Goal: Information Seeking & Learning: Learn about a topic

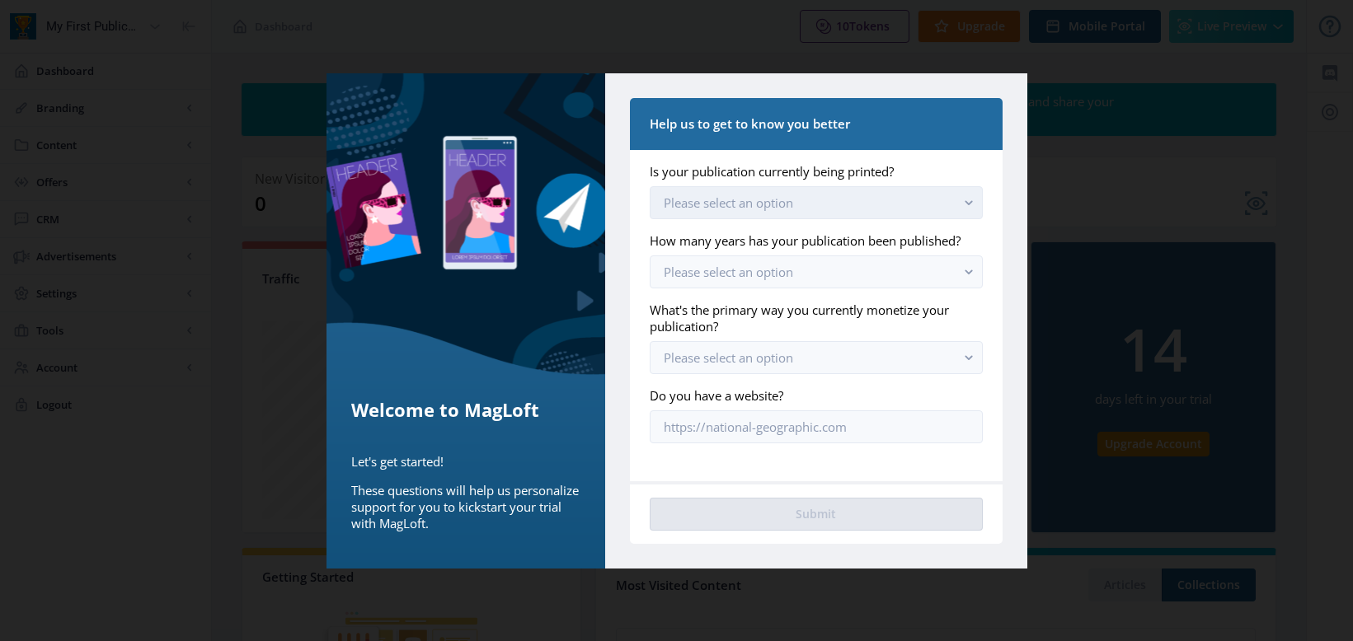
click at [785, 197] on span "Please select an option" at bounding box center [727, 203] width 129 height 16
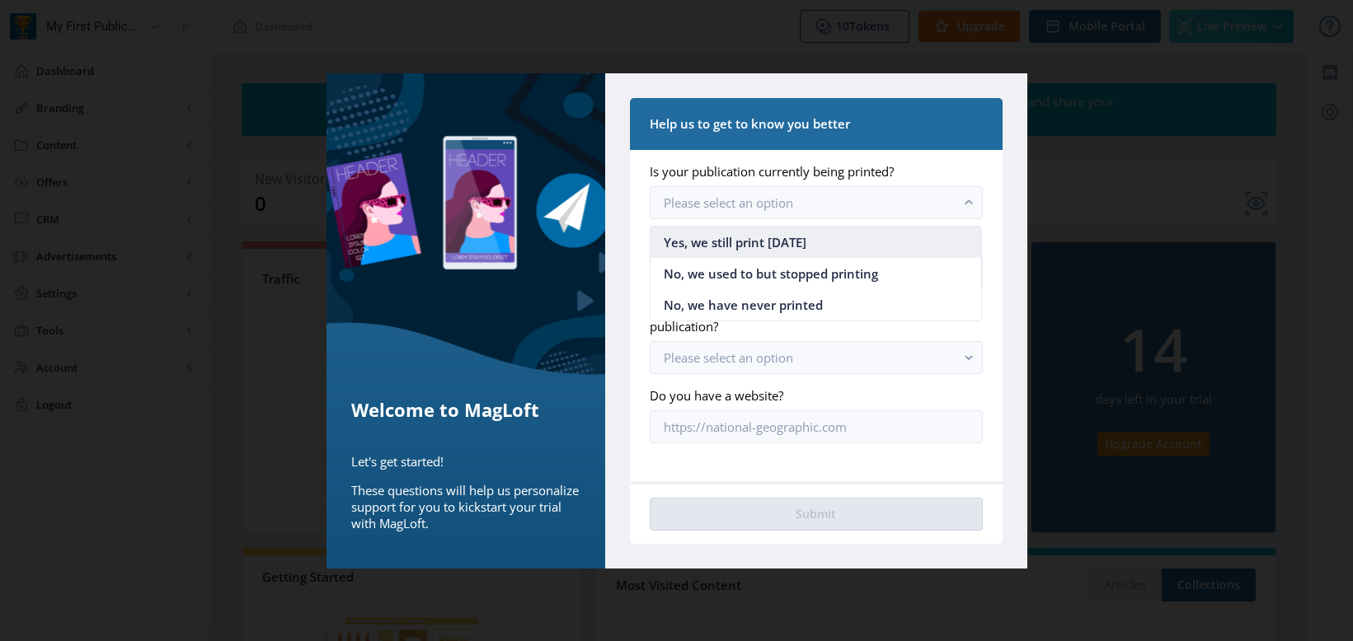
click at [759, 240] on span "Yes, we still print [DATE]" at bounding box center [734, 242] width 143 height 20
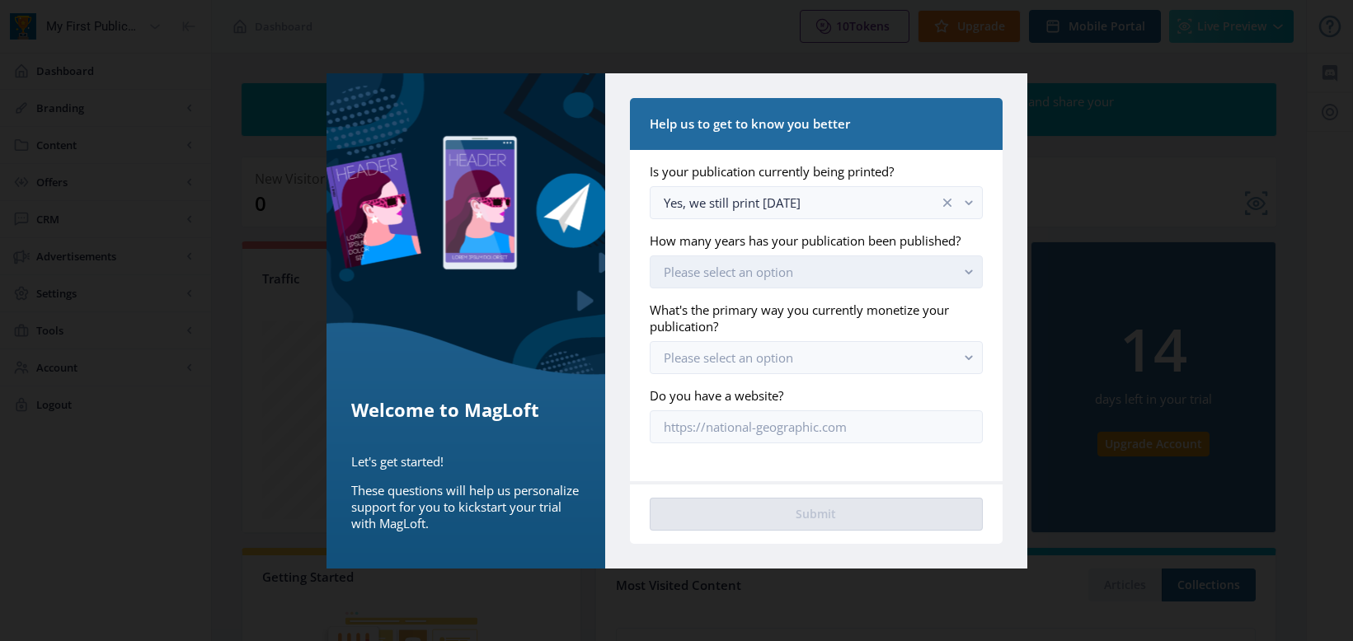
click at [762, 276] on span "Please select an option" at bounding box center [727, 272] width 129 height 16
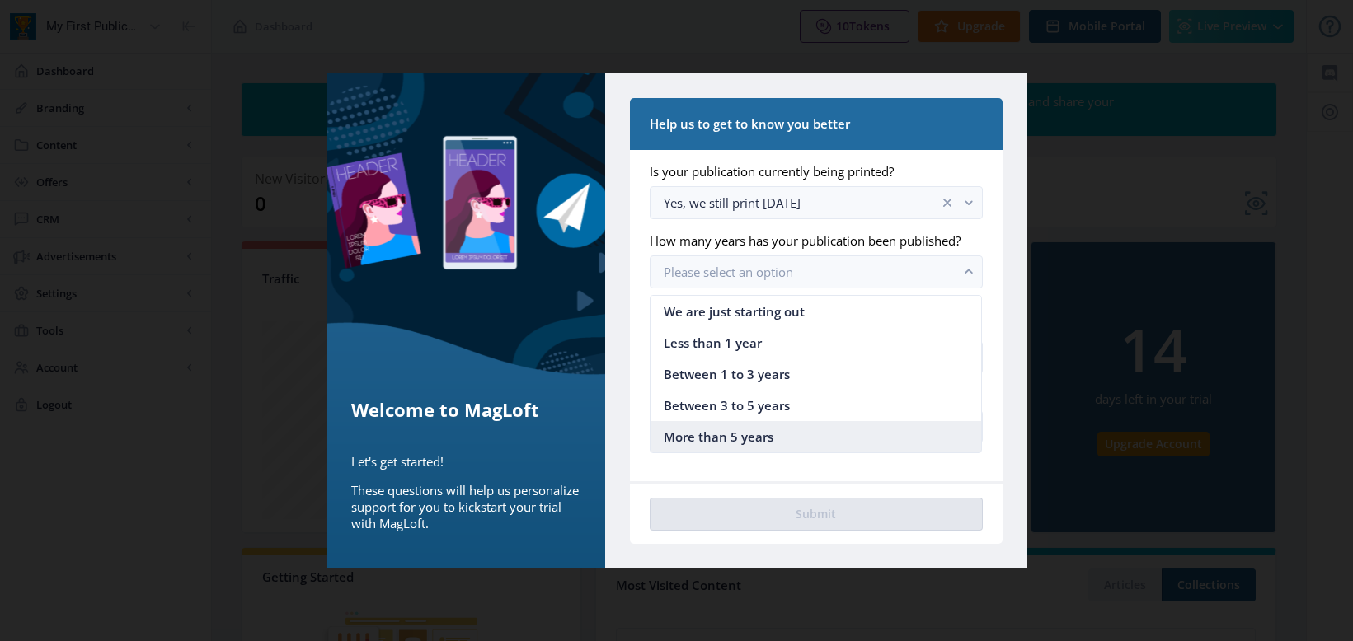
click at [756, 441] on span "More than 5 years" at bounding box center [718, 437] width 110 height 20
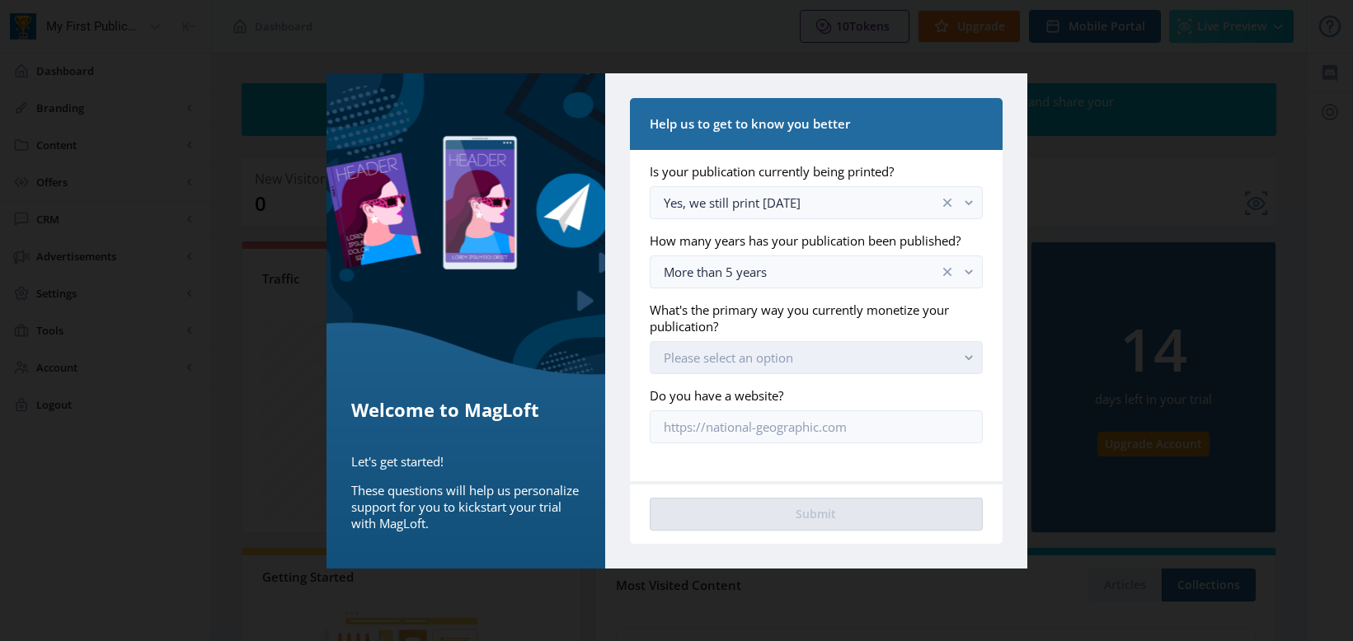
click at [747, 362] on span "Please select an option" at bounding box center [727, 357] width 129 height 16
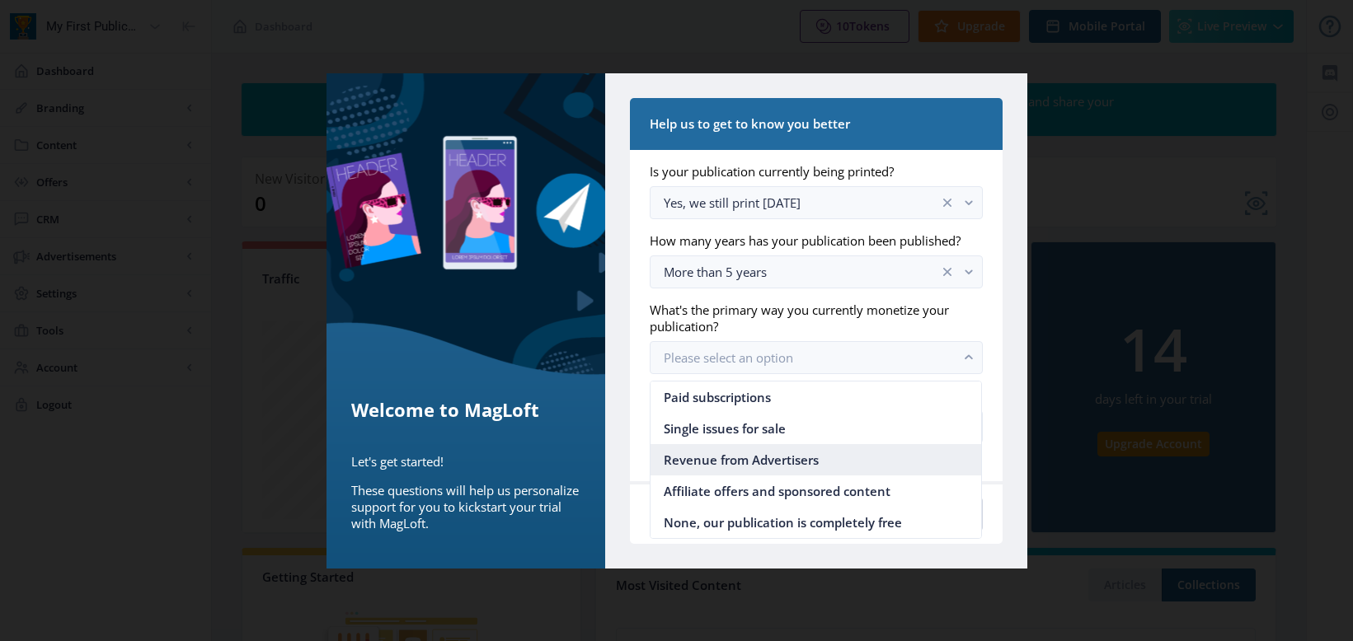
click at [748, 462] on span "Revenue from Advertisers" at bounding box center [740, 460] width 155 height 20
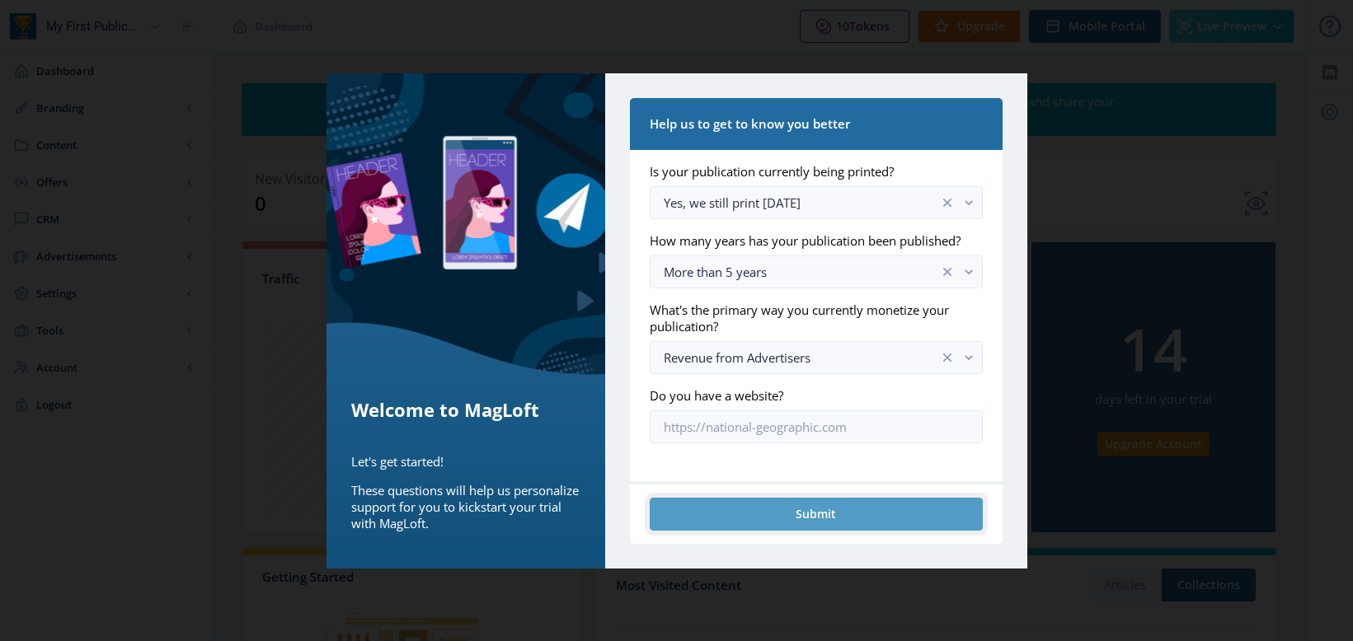
click at [797, 510] on button "Submit" at bounding box center [815, 514] width 332 height 33
click at [889, 504] on button "Submit" at bounding box center [815, 514] width 332 height 33
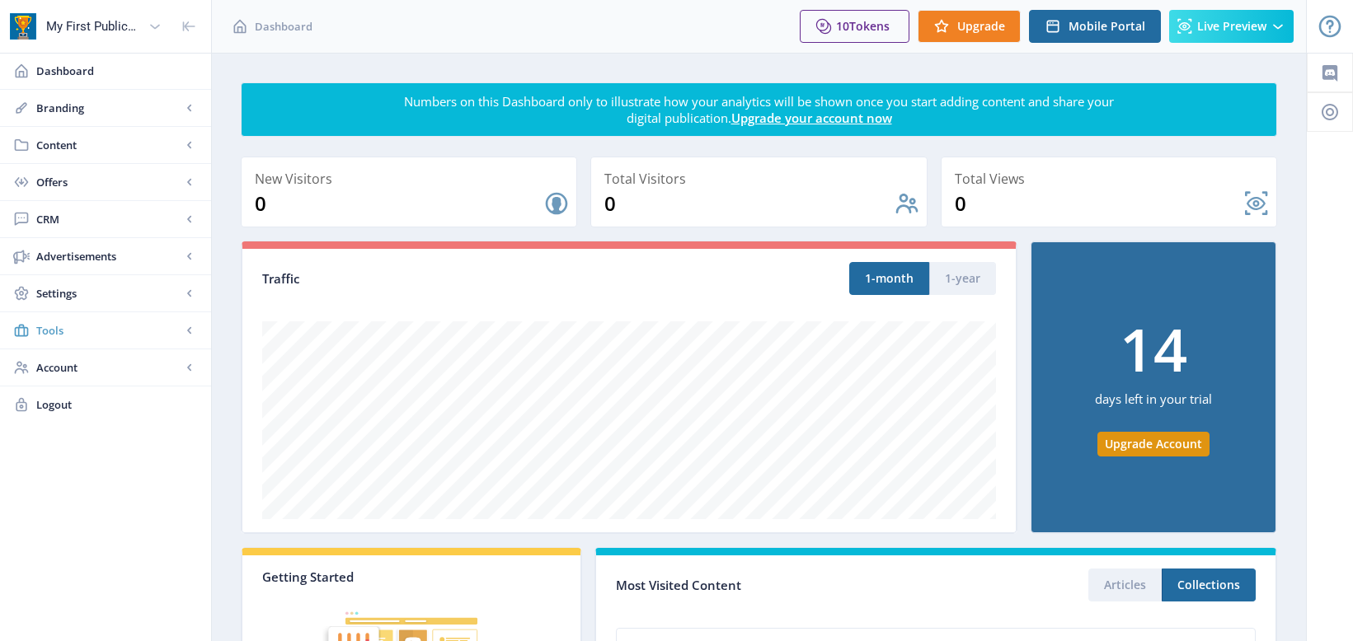
click at [106, 332] on span "Tools" at bounding box center [108, 330] width 145 height 16
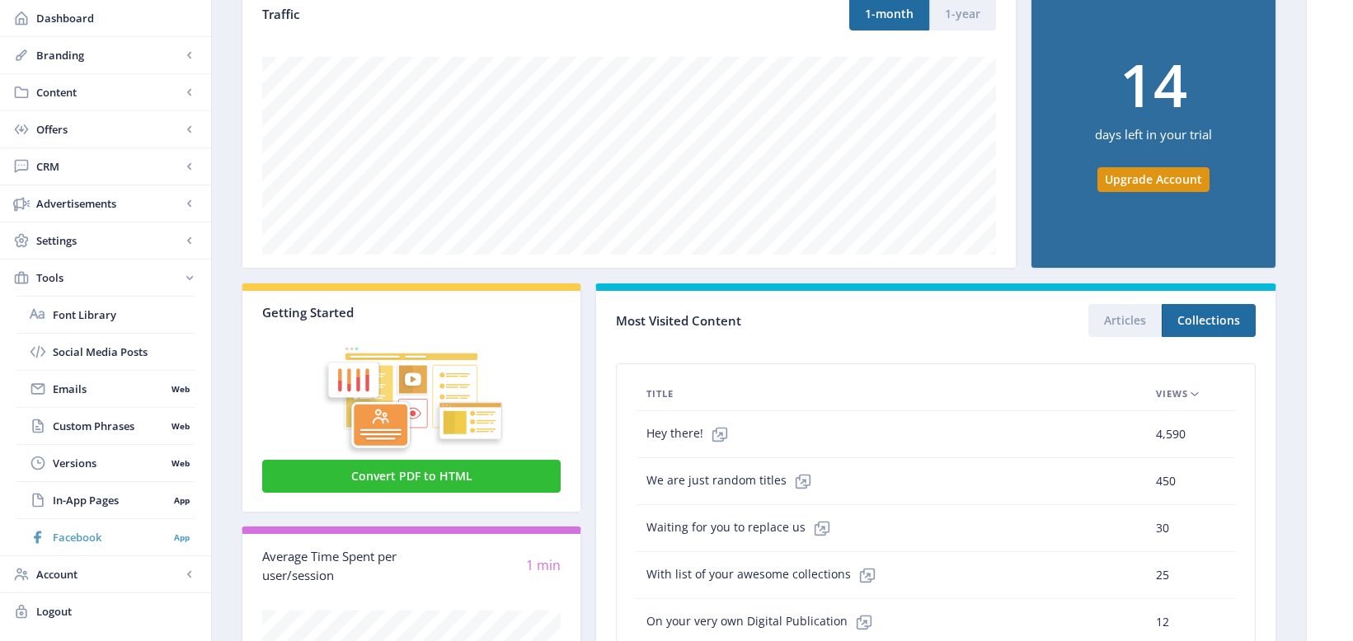
scroll to position [426, 0]
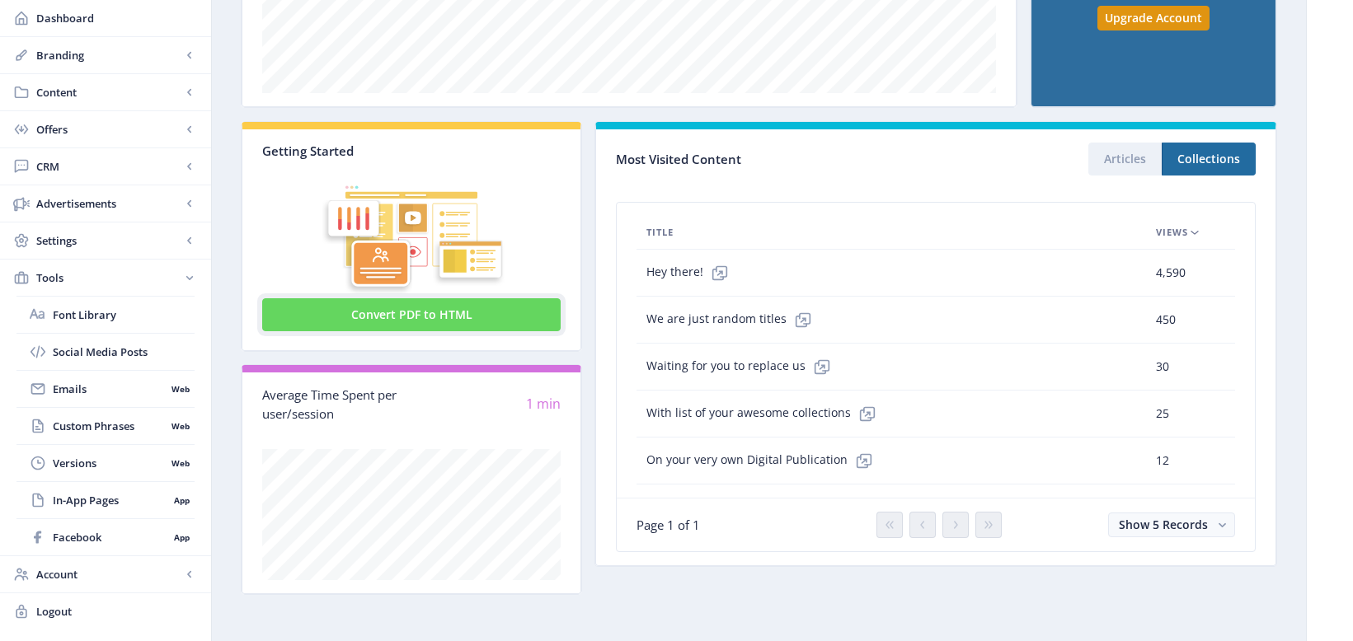
click at [422, 311] on button "Convert PDF to HTML" at bounding box center [411, 314] width 298 height 33
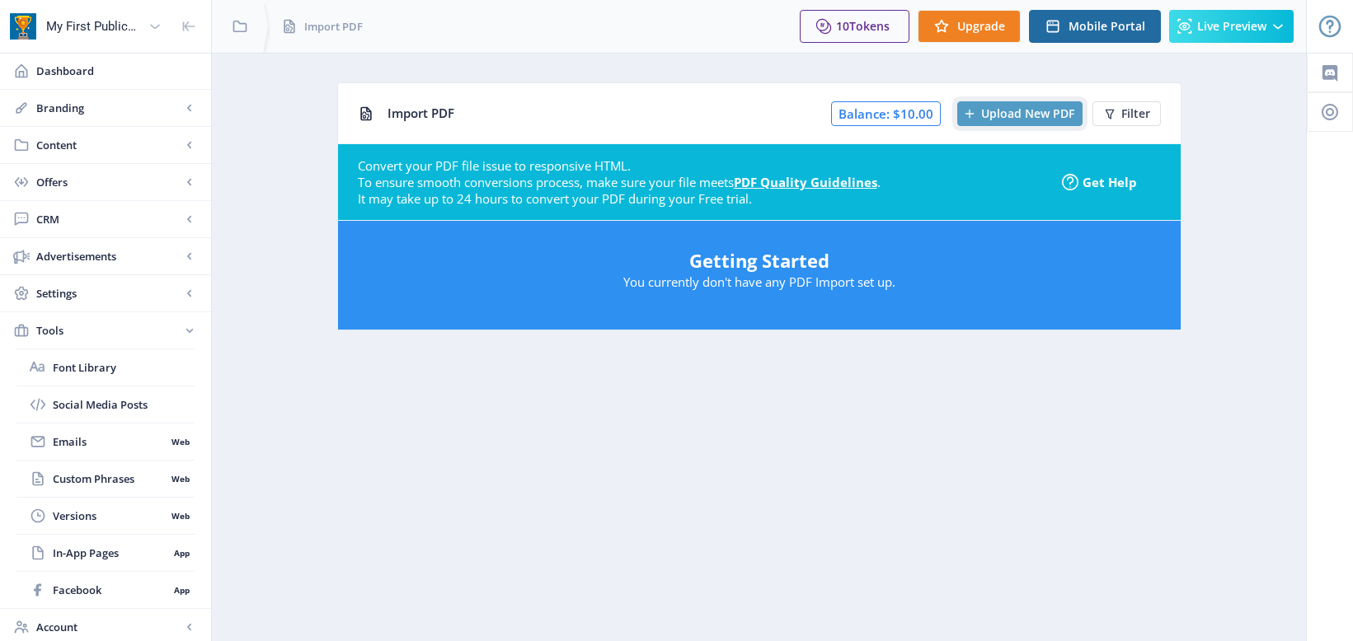
click at [999, 112] on span "Upload New PDF" at bounding box center [1027, 113] width 93 height 13
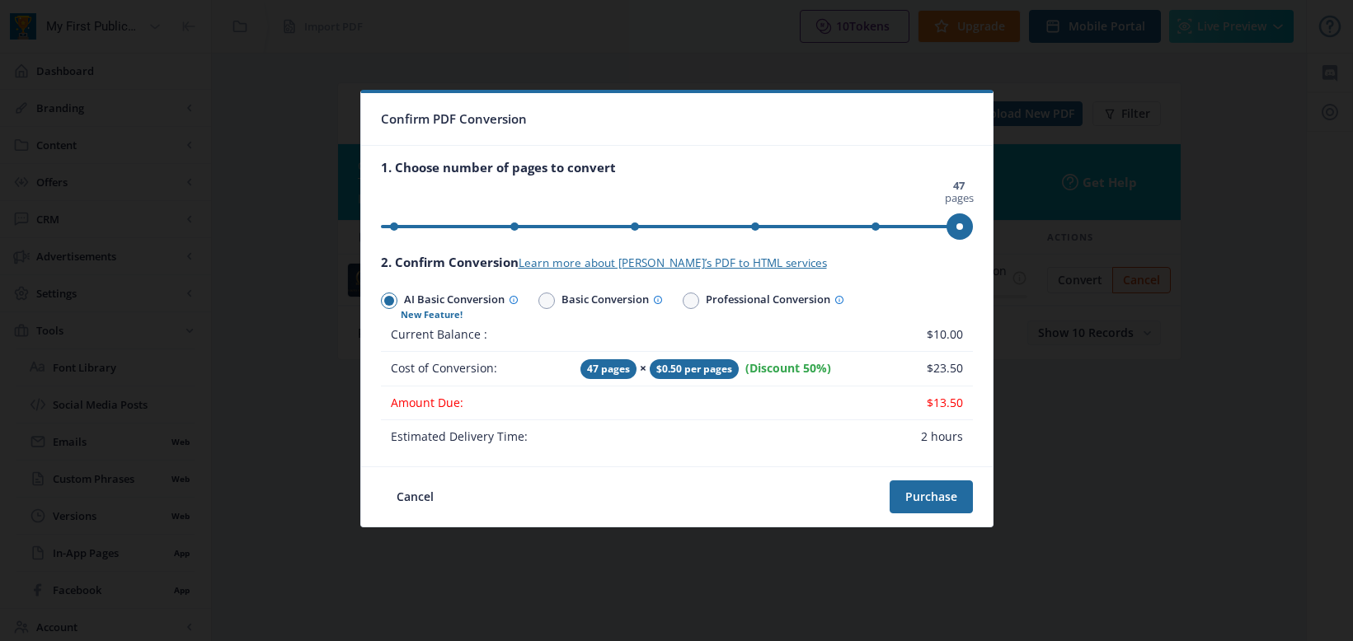
click at [626, 225] on ngx-slider "0 pages 47 pages 47 pages" at bounding box center [677, 226] width 592 height 3
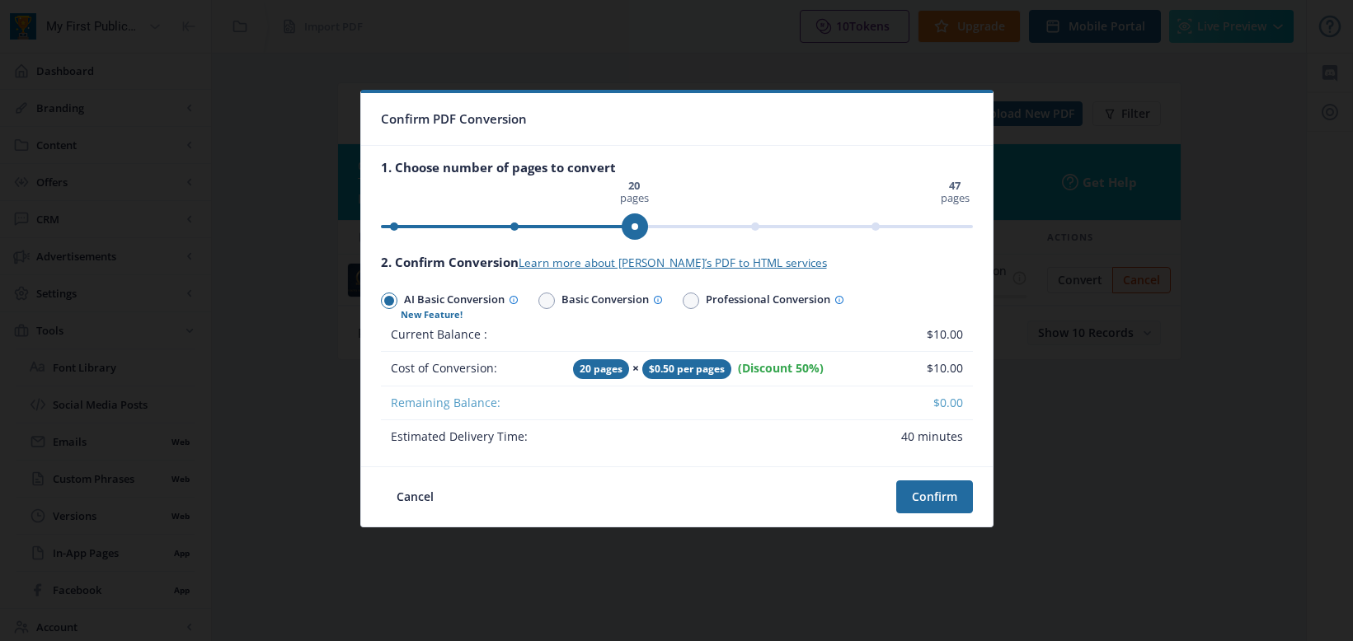
click at [755, 227] on ngx-slider "0 pages 47 pages 20 pages" at bounding box center [677, 226] width 592 height 3
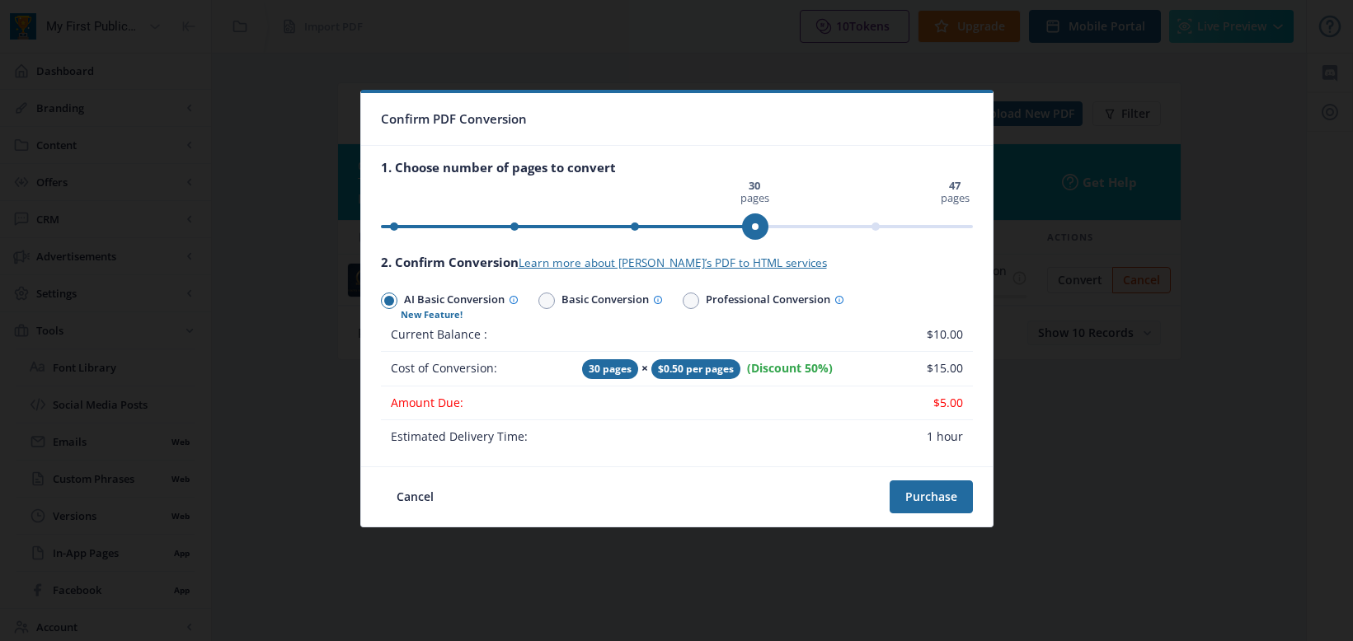
click at [633, 228] on ngx-slider "0 pages 47 pages 30 pages" at bounding box center [677, 226] width 592 height 3
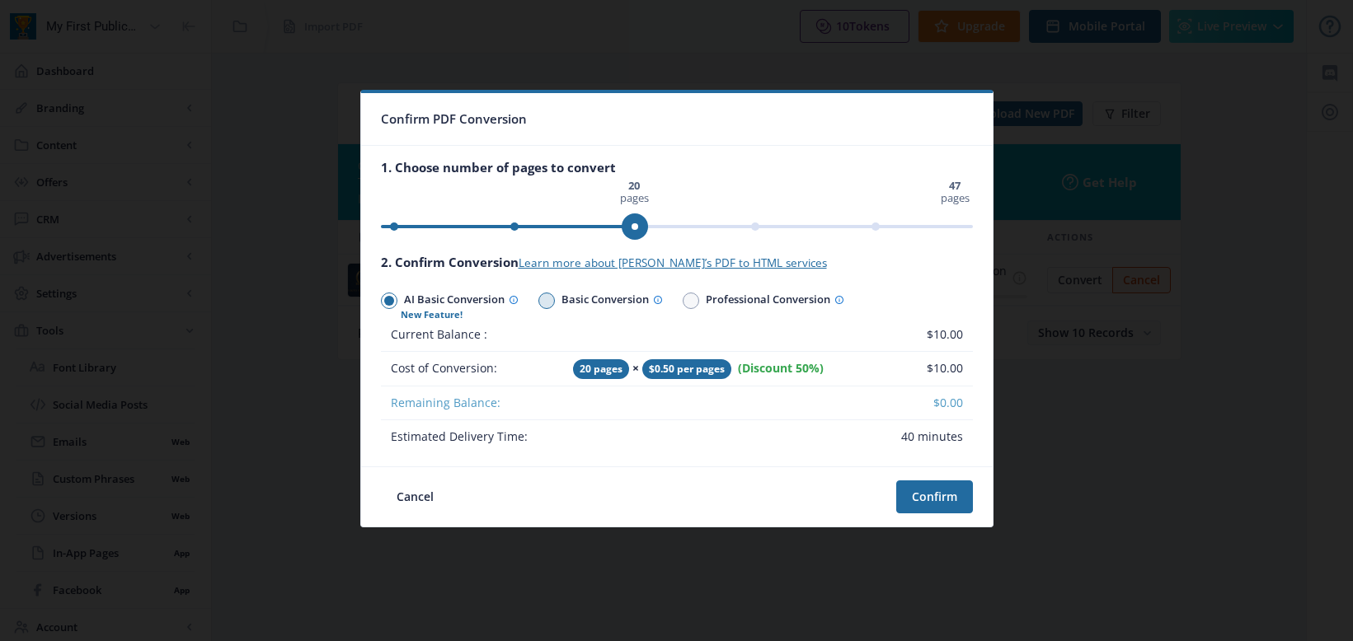
click at [550, 303] on span at bounding box center [547, 301] width 10 height 10
click at [539, 302] on input "Basic Conversion" at bounding box center [538, 301] width 1 height 1
radio input "true"
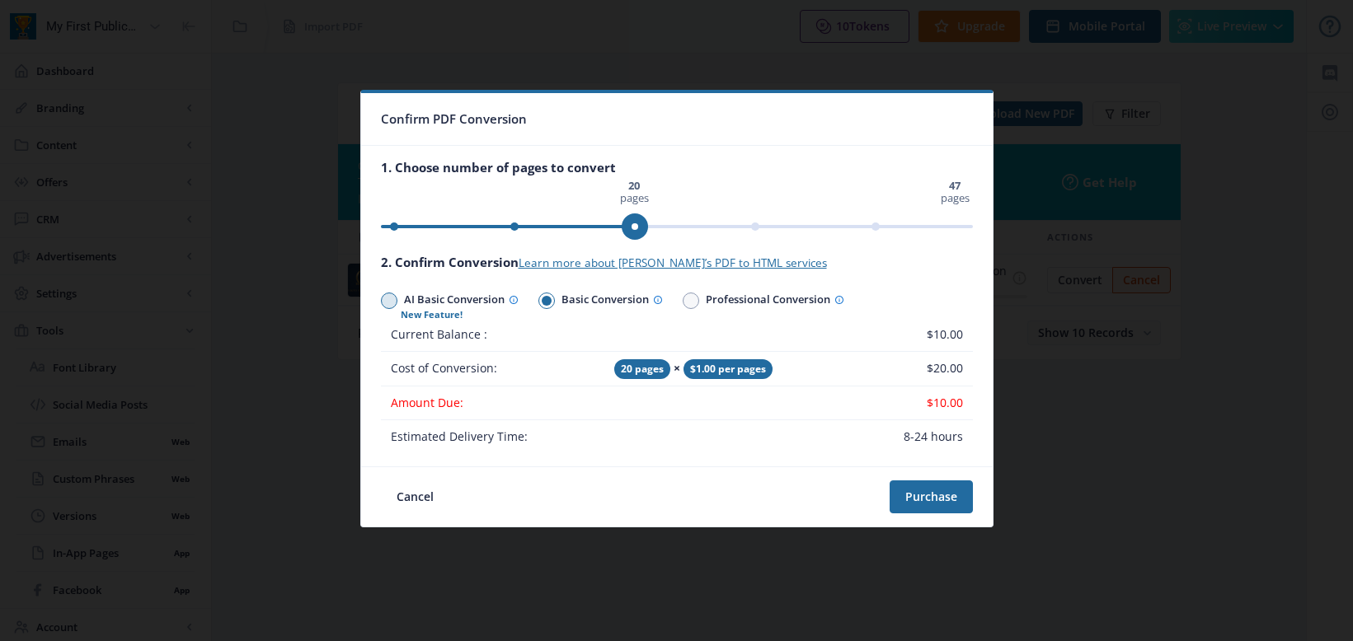
click at [460, 301] on span "AI Basic Conversion" at bounding box center [457, 301] width 121 height 24
click at [382, 301] on input "AI Basic Conversion" at bounding box center [381, 301] width 1 height 1
radio input "true"
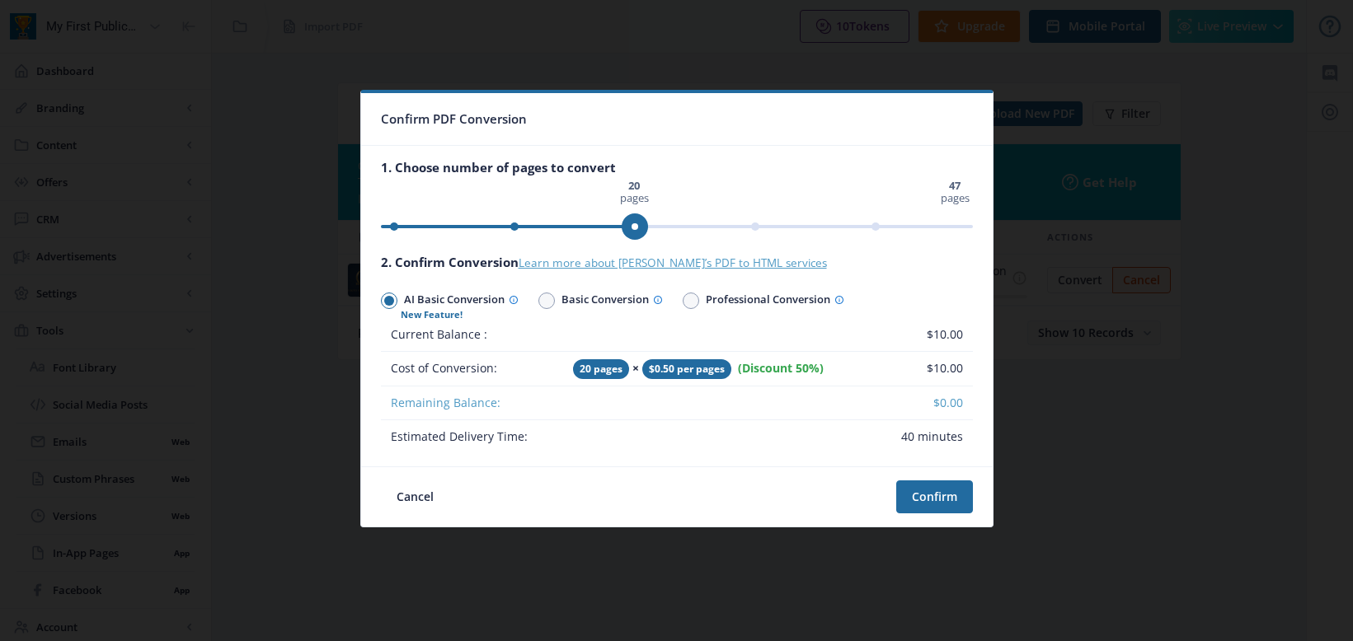
click at [617, 264] on link "Learn more about [PERSON_NAME]’s PDF to HTML services" at bounding box center [672, 263] width 308 height 15
click at [930, 491] on button "Confirm" at bounding box center [934, 497] width 77 height 33
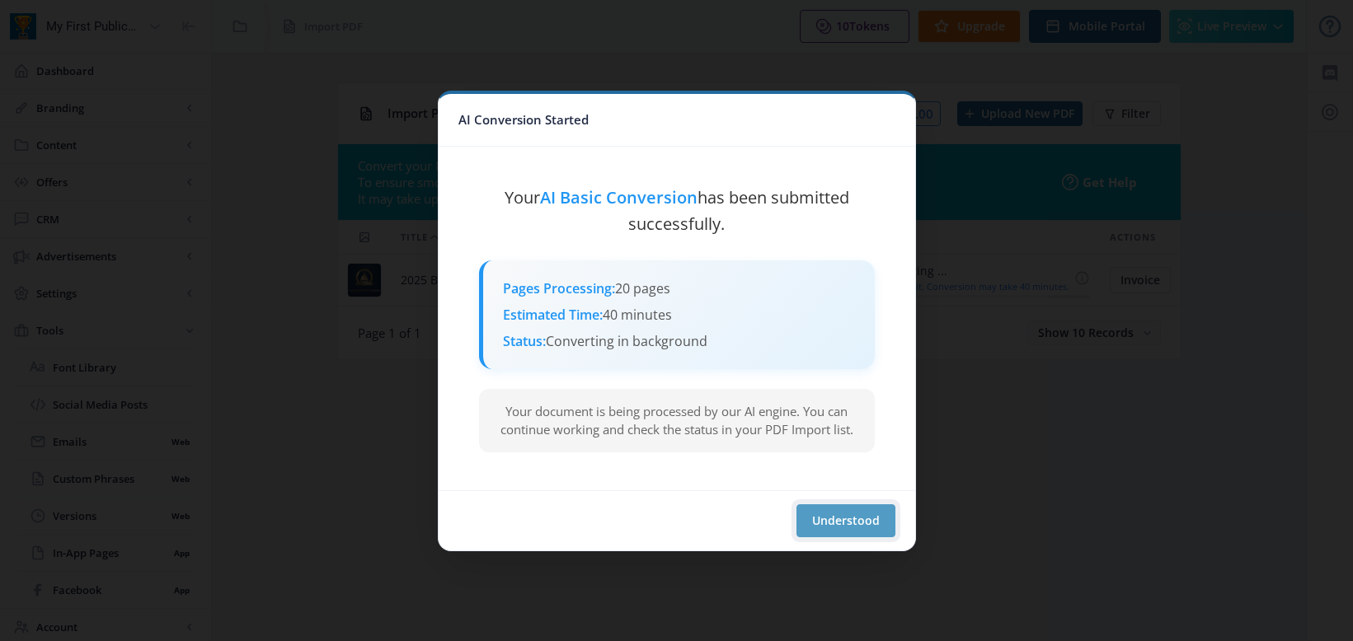
click at [823, 515] on button "Understood" at bounding box center [845, 520] width 99 height 33
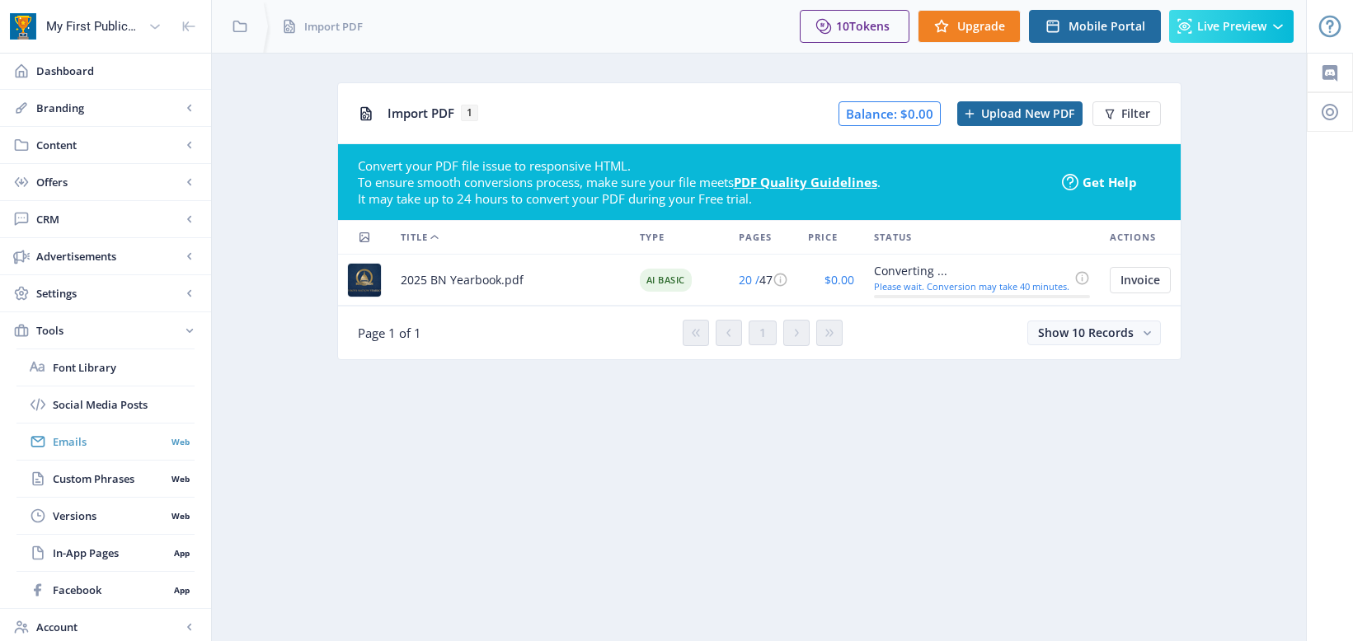
click at [73, 444] on span "Emails" at bounding box center [109, 442] width 113 height 16
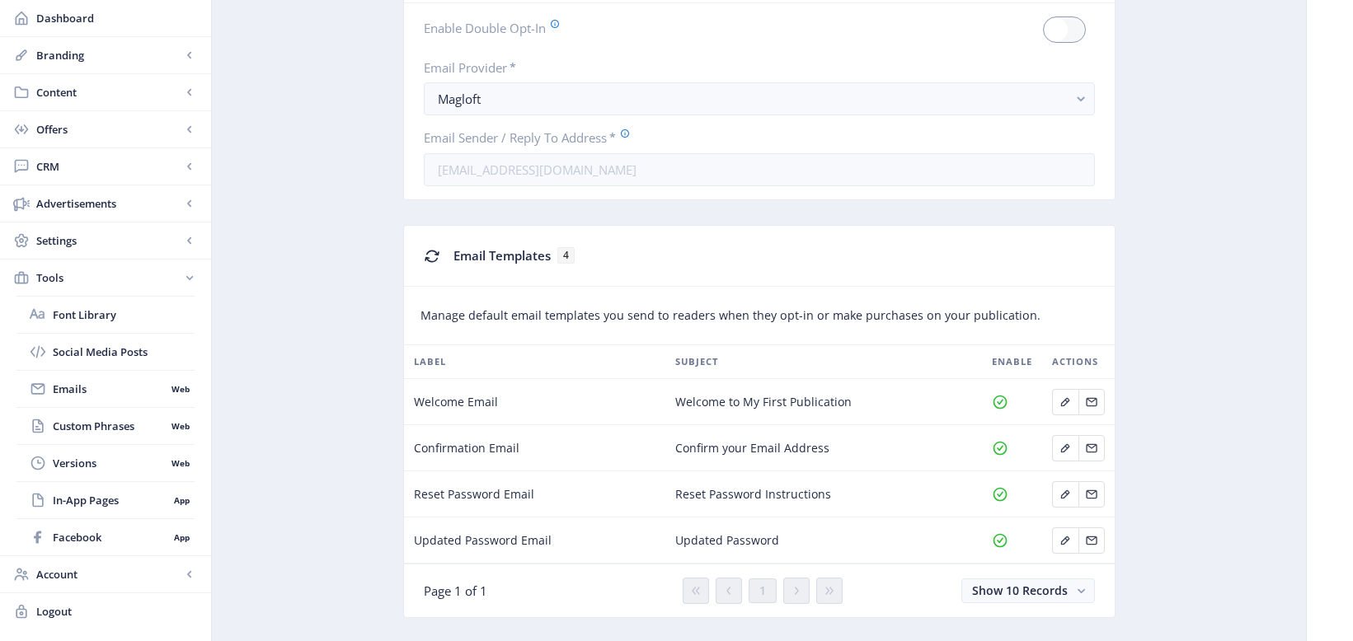
scroll to position [167, 0]
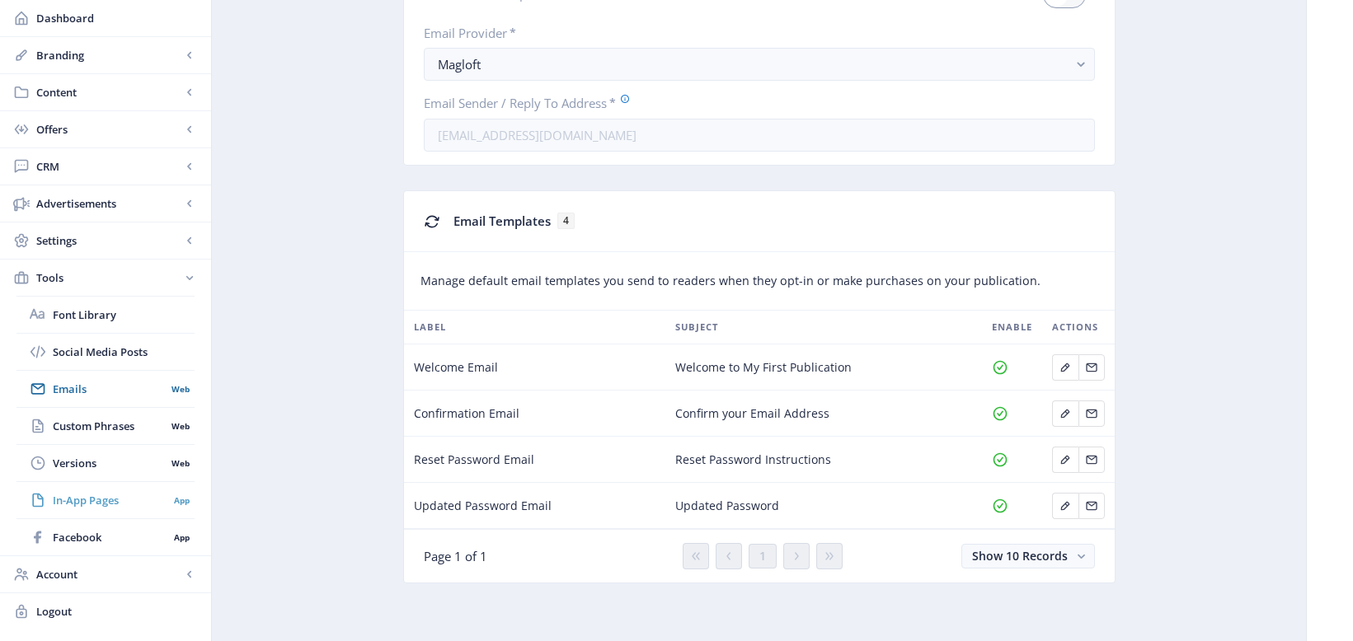
click at [86, 504] on span "In-App Pages" at bounding box center [110, 500] width 115 height 16
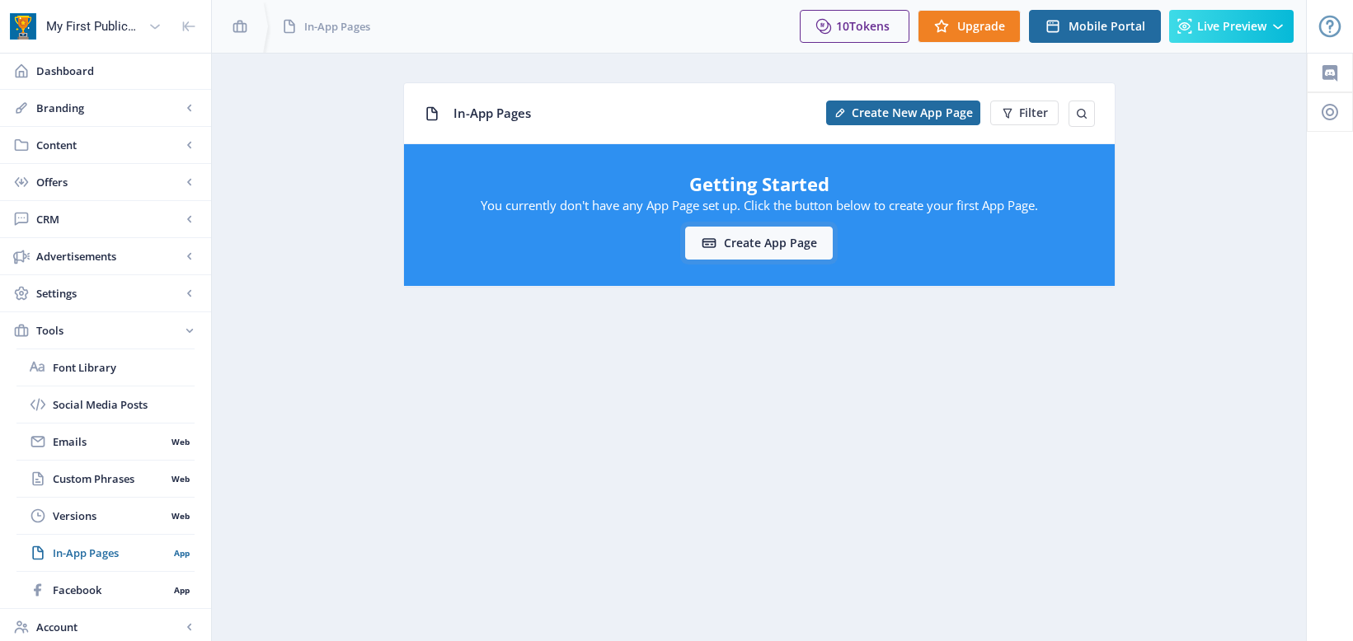
click at [757, 237] on button "Create App Page" at bounding box center [759, 243] width 148 height 33
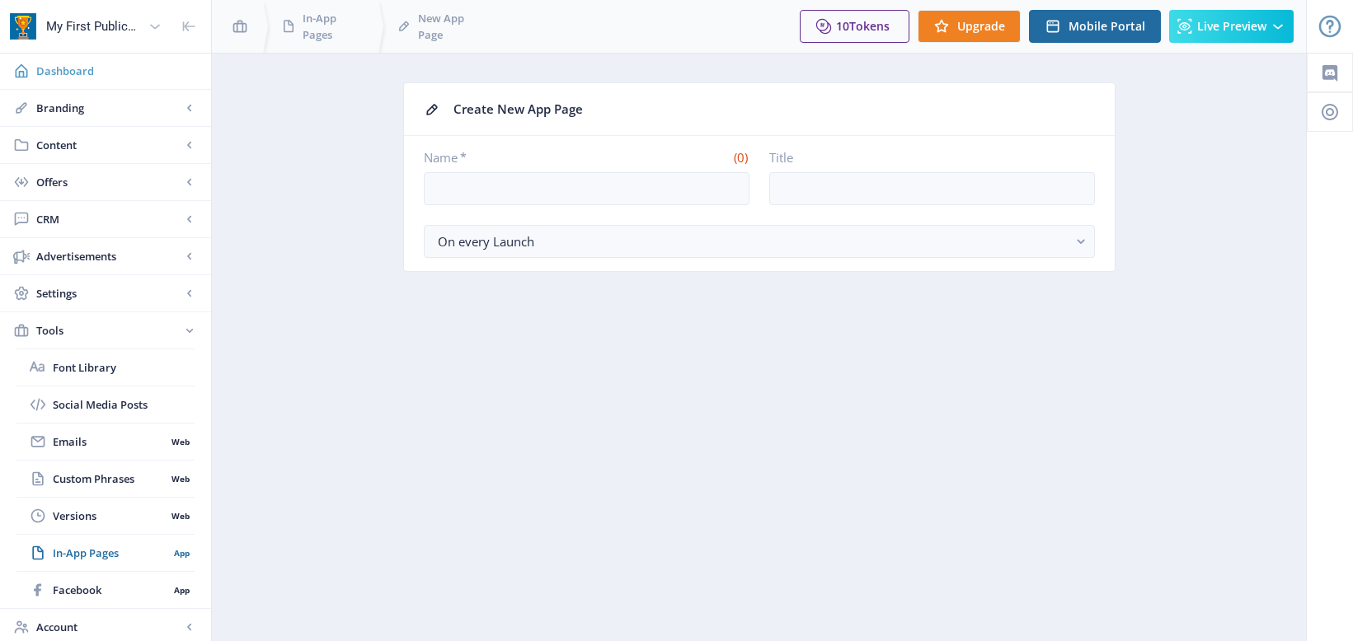
click at [67, 72] on span "Dashboard" at bounding box center [117, 71] width 162 height 16
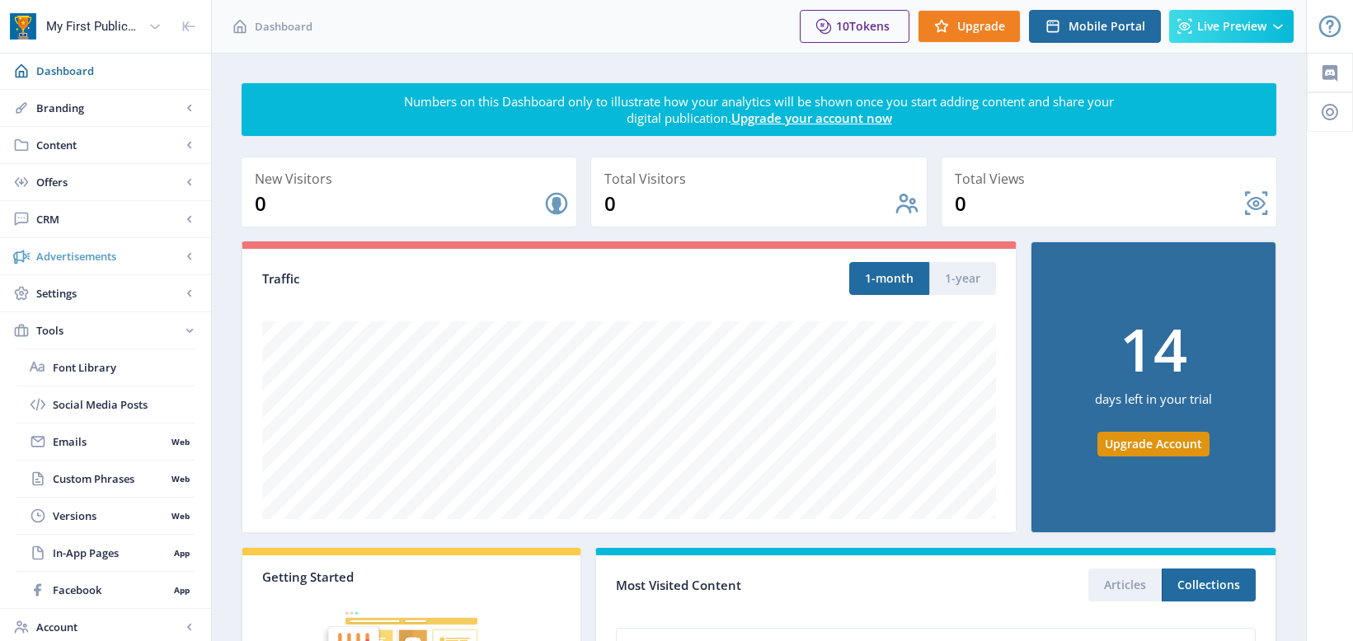
click at [112, 258] on span "Advertisements" at bounding box center [108, 256] width 145 height 16
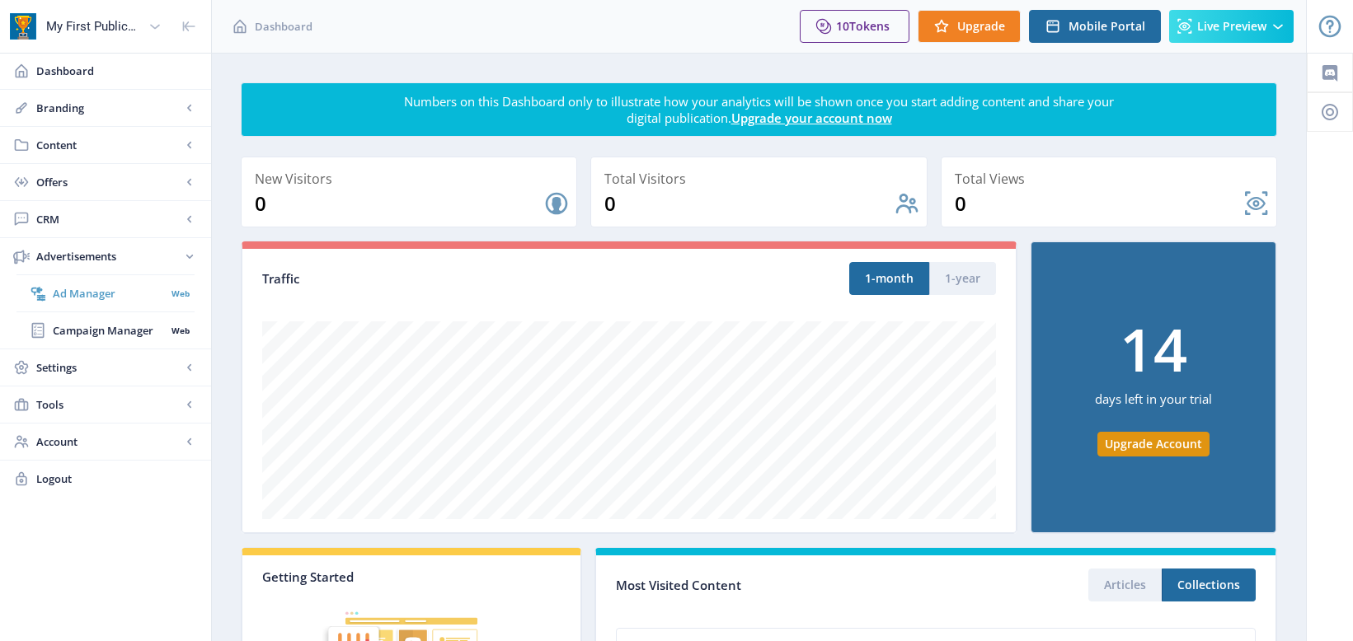
click at [104, 293] on span "Ad Manager" at bounding box center [109, 293] width 113 height 16
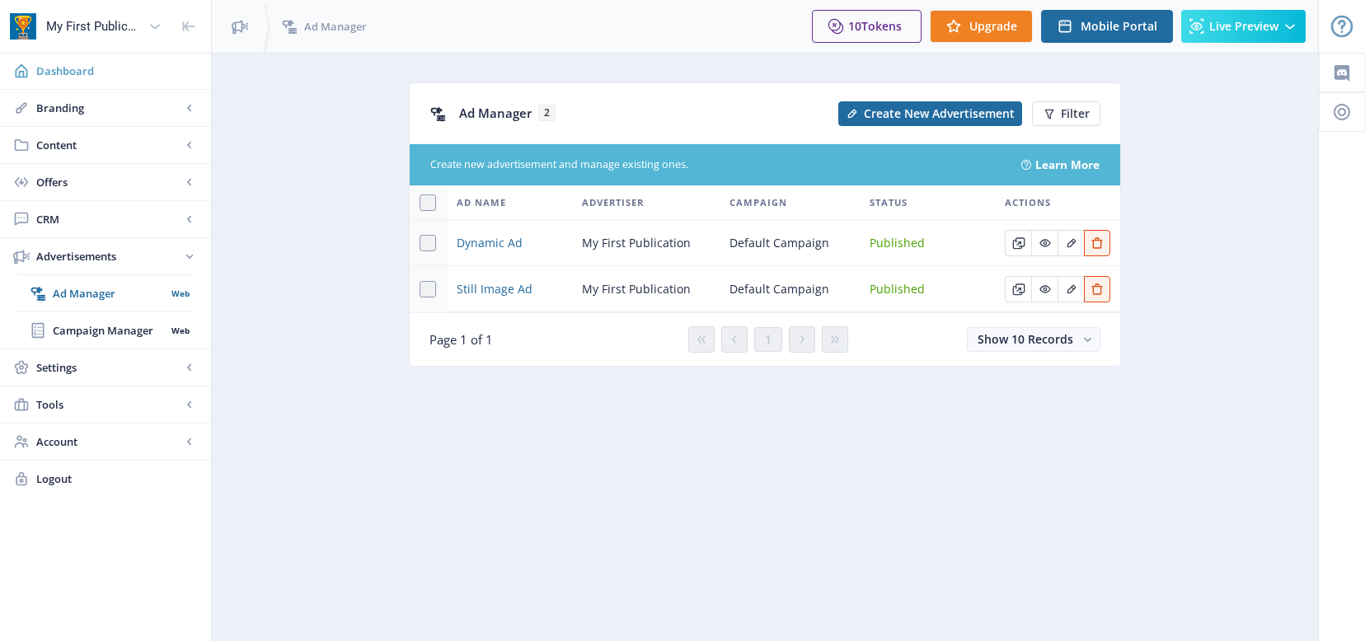
click at [59, 69] on span "Dashboard" at bounding box center [117, 71] width 162 height 16
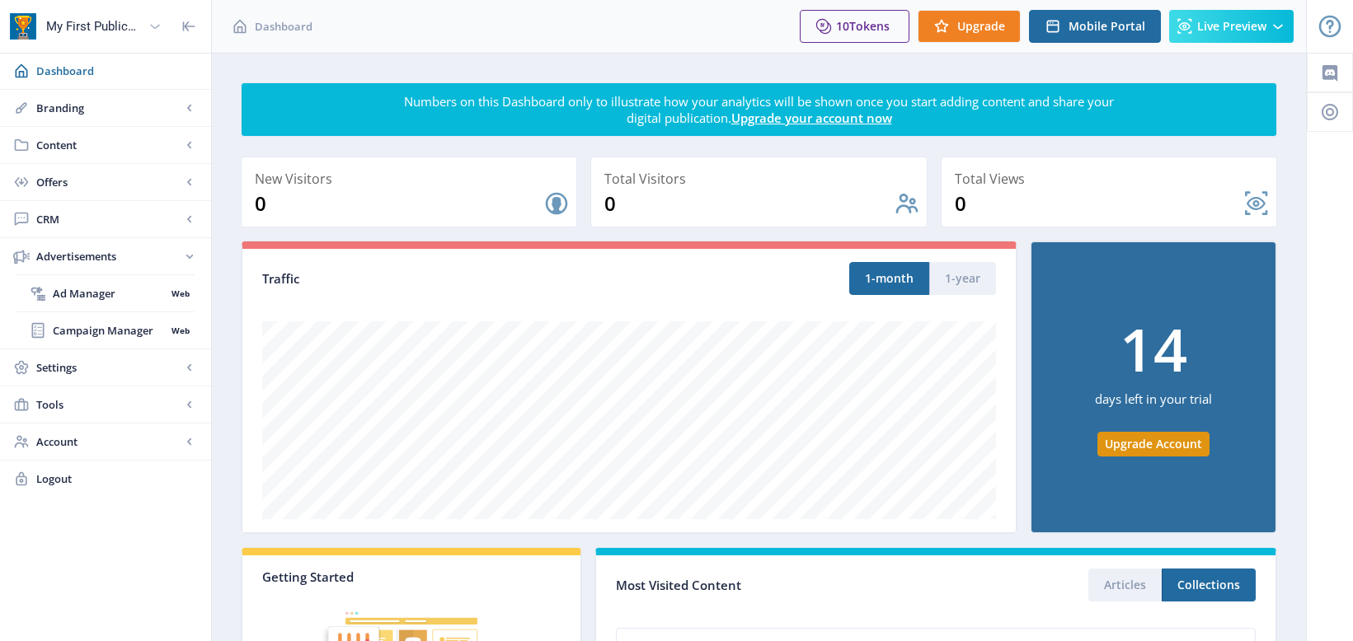
click at [105, 22] on div "My First Publication" at bounding box center [94, 26] width 96 height 36
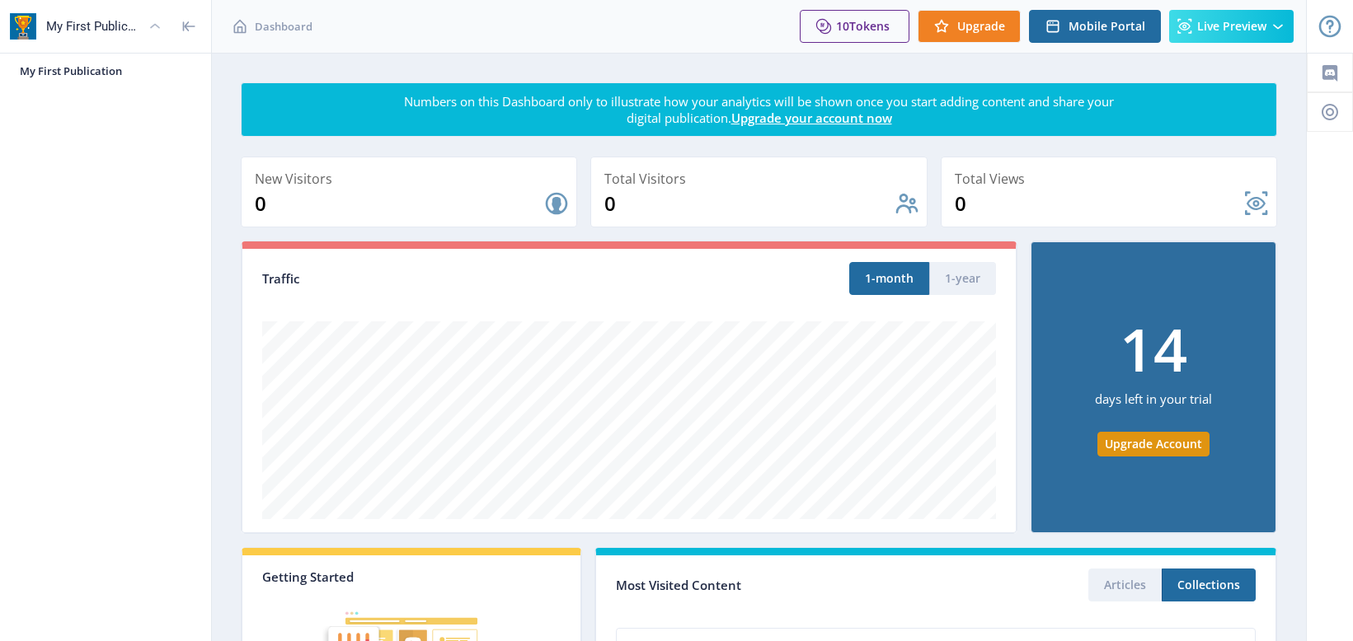
click at [105, 22] on div "My First Publication" at bounding box center [94, 26] width 96 height 36
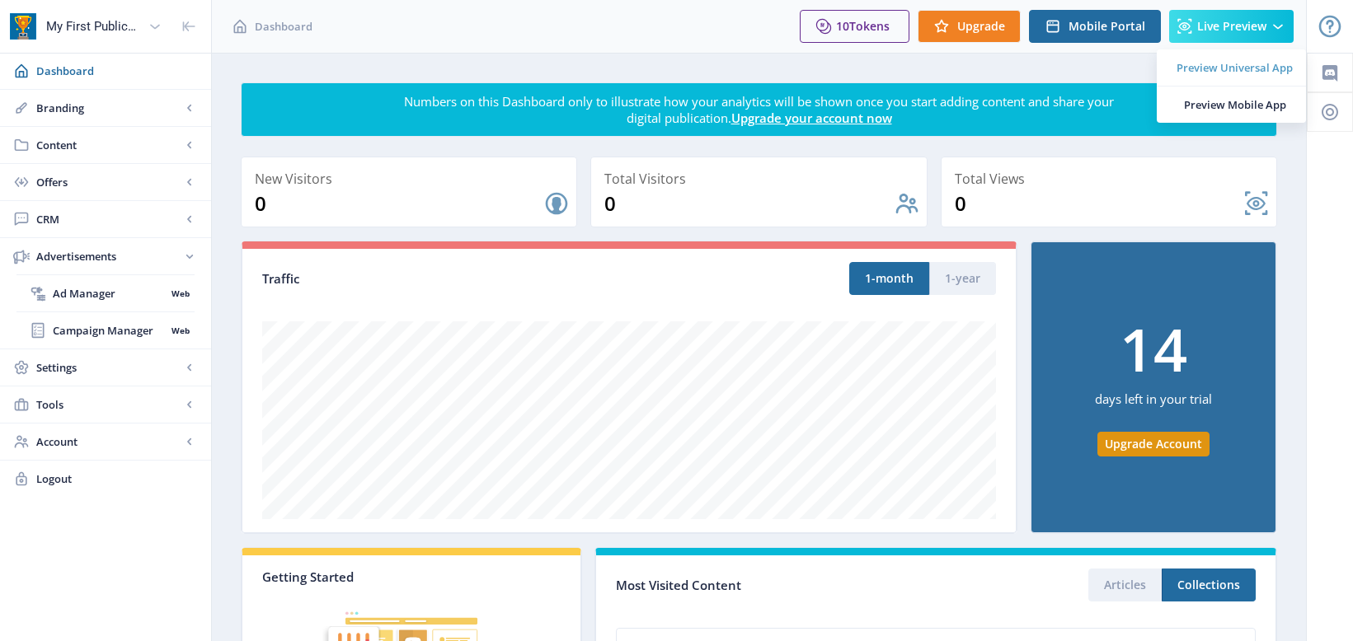
click at [1233, 68] on span "Preview Universal App" at bounding box center [1234, 67] width 116 height 16
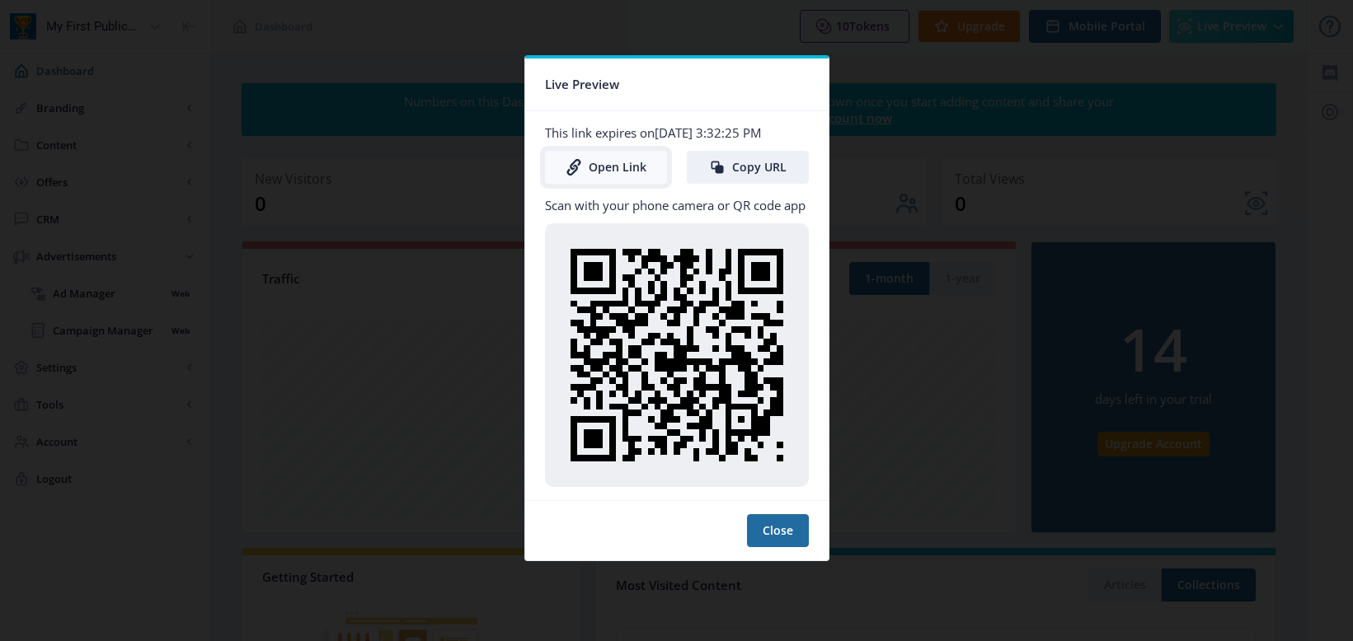
click at [621, 172] on link "Open Link" at bounding box center [606, 167] width 122 height 33
click at [944, 161] on div at bounding box center [676, 320] width 1353 height 641
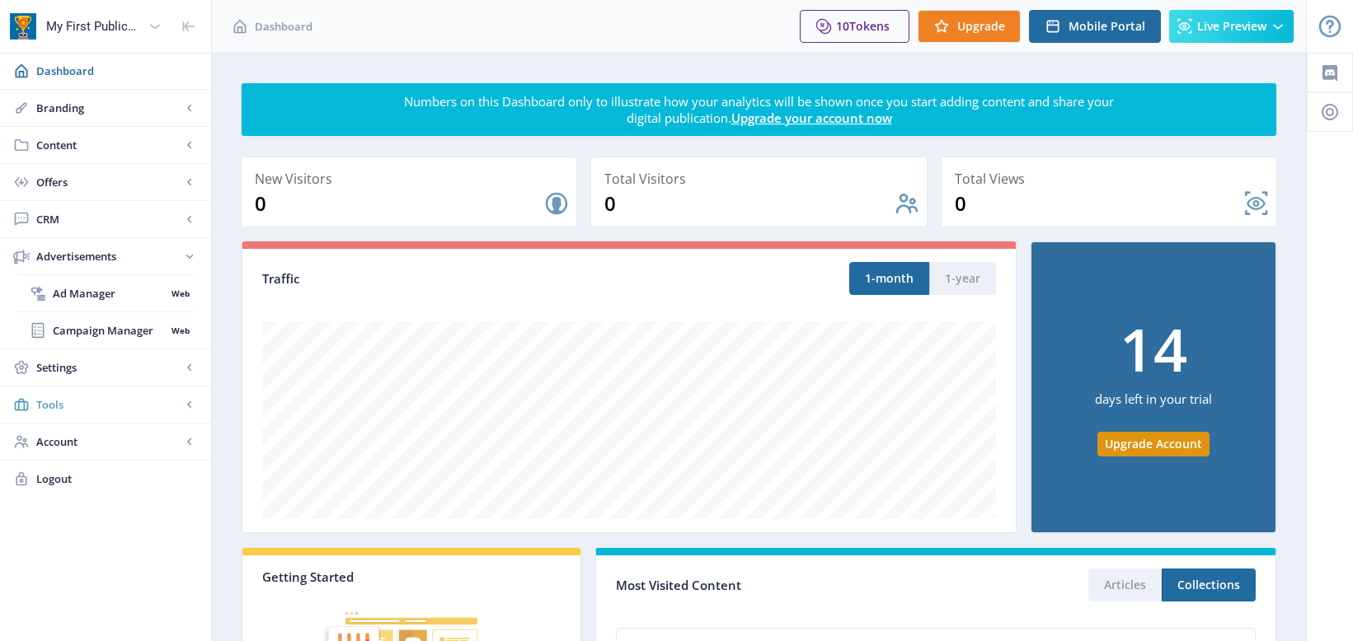
click at [71, 399] on span "Tools" at bounding box center [108, 404] width 145 height 16
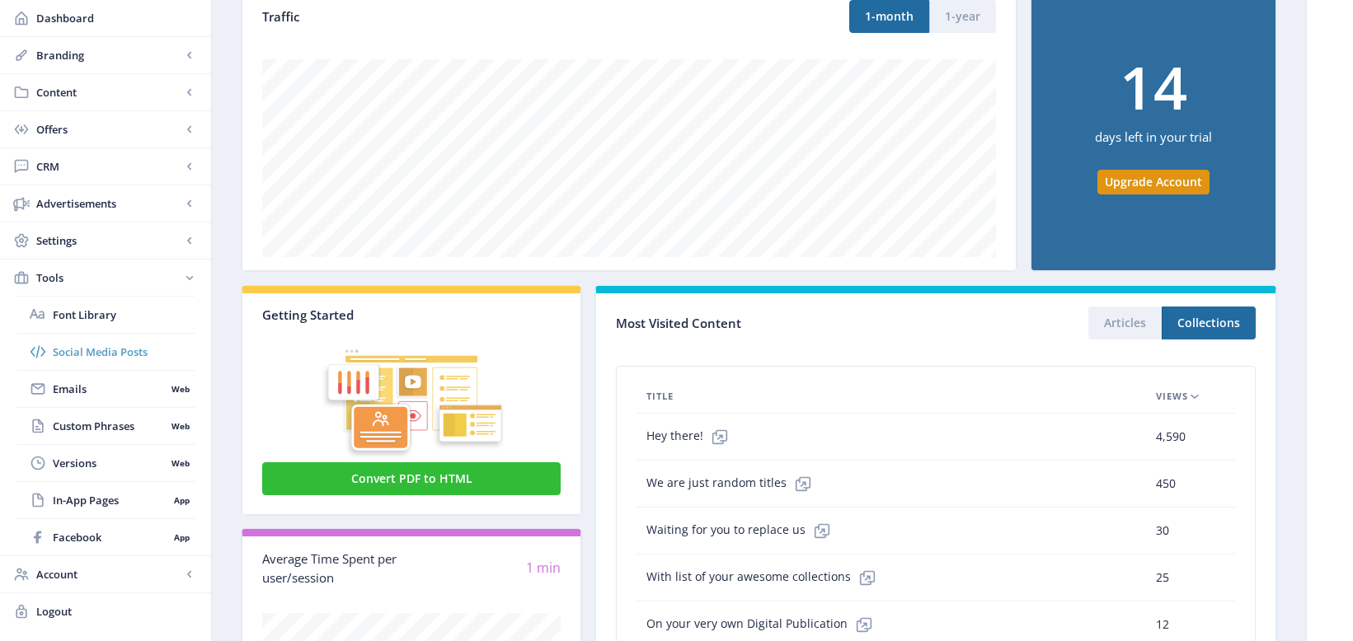
scroll to position [330, 0]
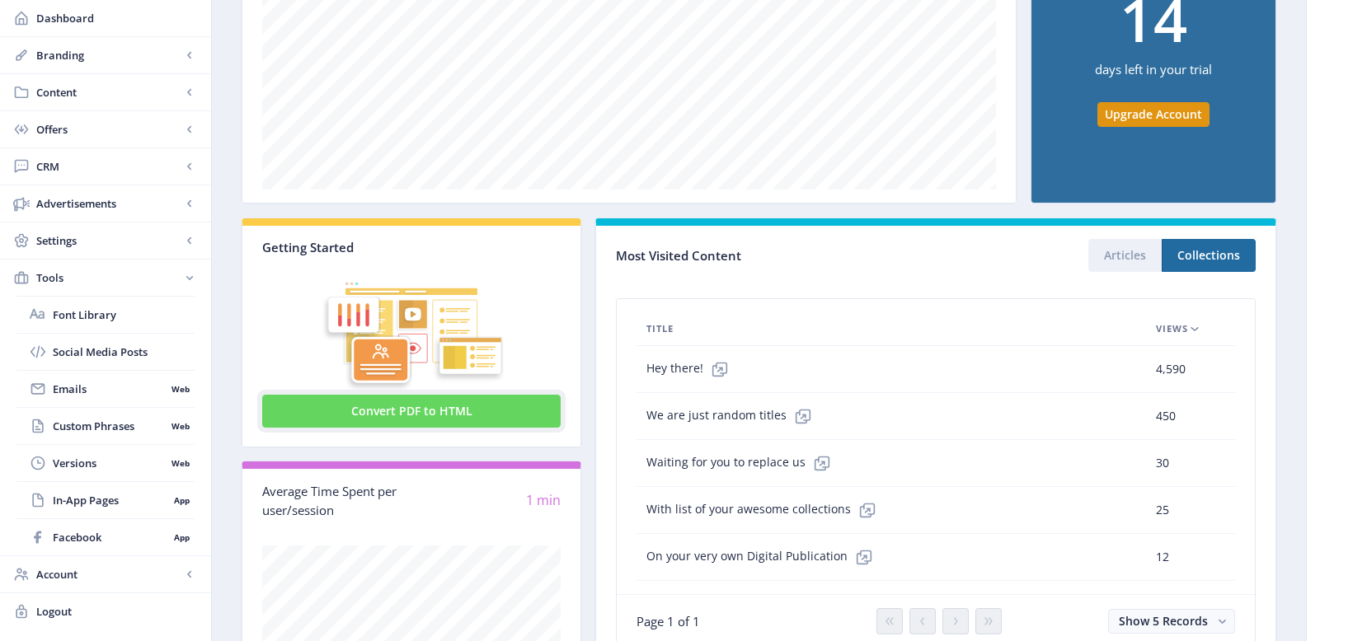
click at [441, 409] on button "Convert PDF to HTML" at bounding box center [411, 411] width 298 height 33
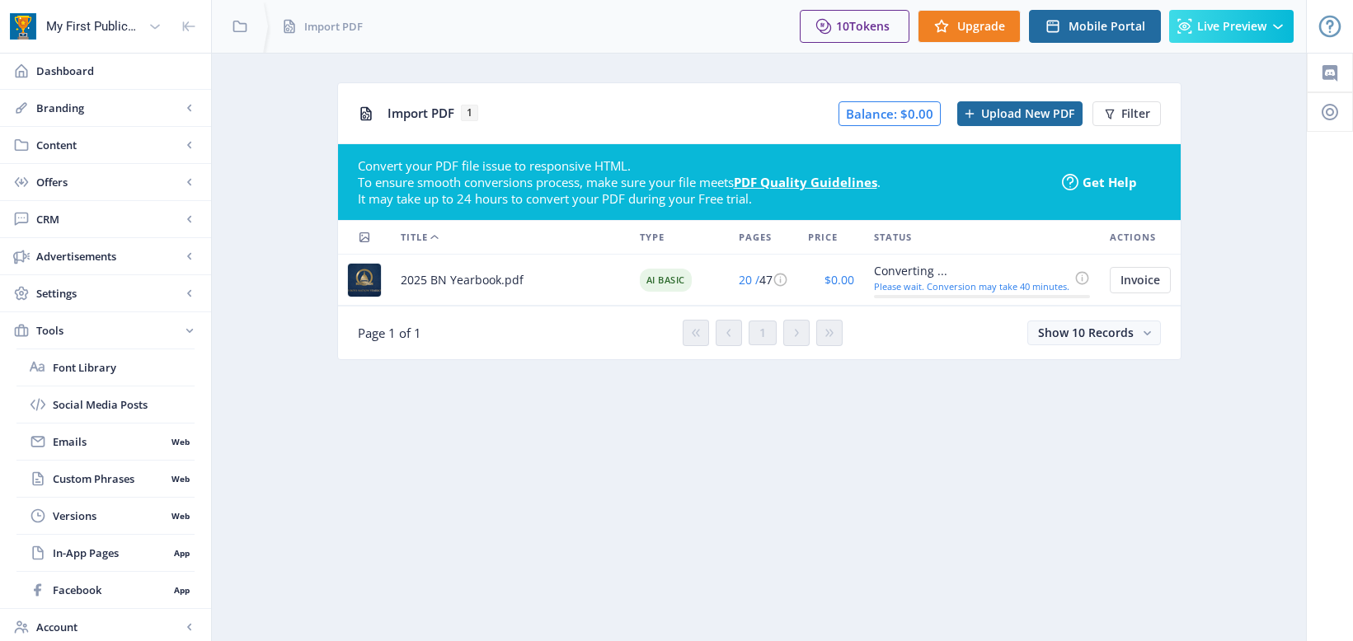
click at [944, 508] on nb-layout-column "Import PDF 1 Balance: $0.00 Upload New PDF Filter Convert your PDF file issue t…" at bounding box center [758, 368] width 1095 height 630
click at [778, 281] on icon at bounding box center [780, 280] width 16 height 16
click at [863, 416] on nb-layout-column "Import PDF 1 Balance: $0.00 Upload New PDF Filter Convert your PDF file issue t…" at bounding box center [758, 368] width 1095 height 630
click at [72, 73] on span "Dashboard" at bounding box center [117, 71] width 162 height 16
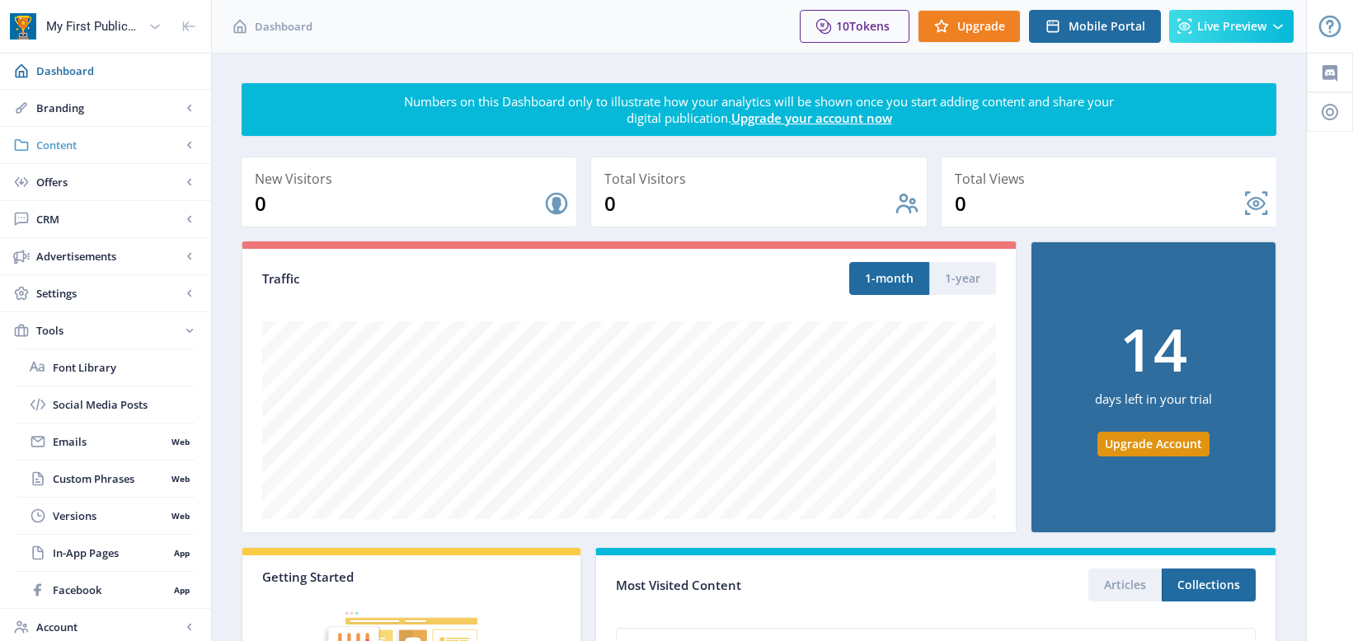
click at [66, 144] on span "Content" at bounding box center [108, 145] width 145 height 16
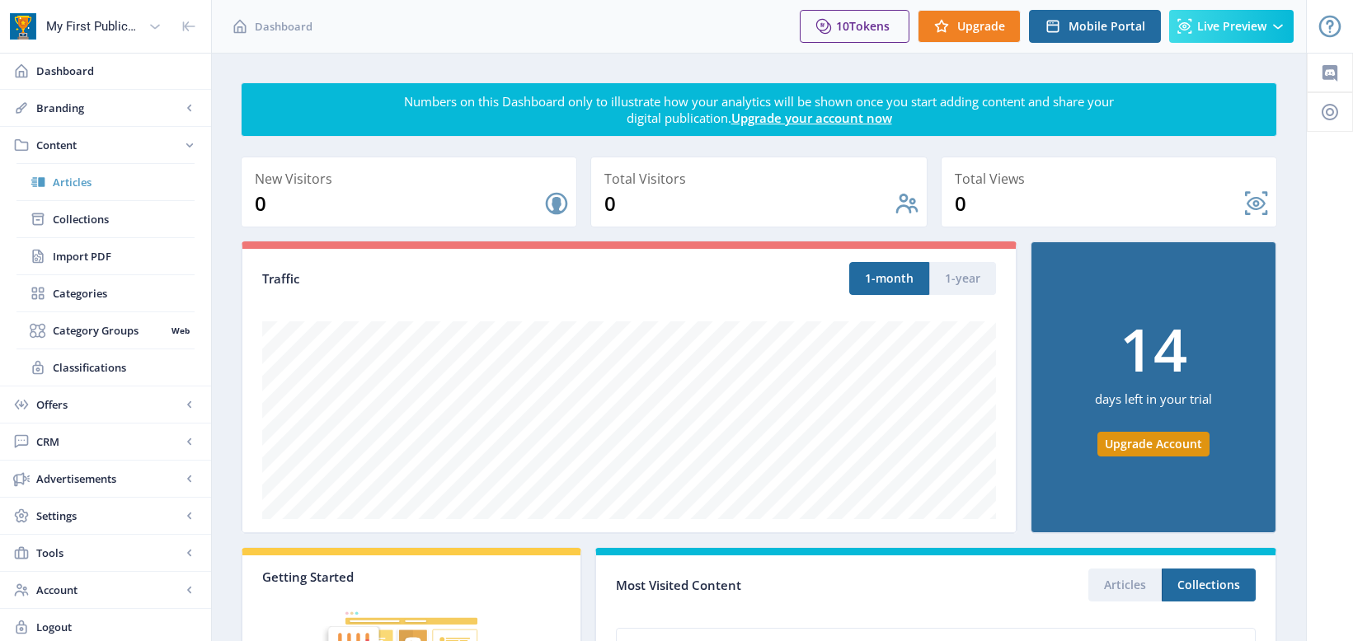
click at [67, 176] on span "Articles" at bounding box center [124, 182] width 142 height 16
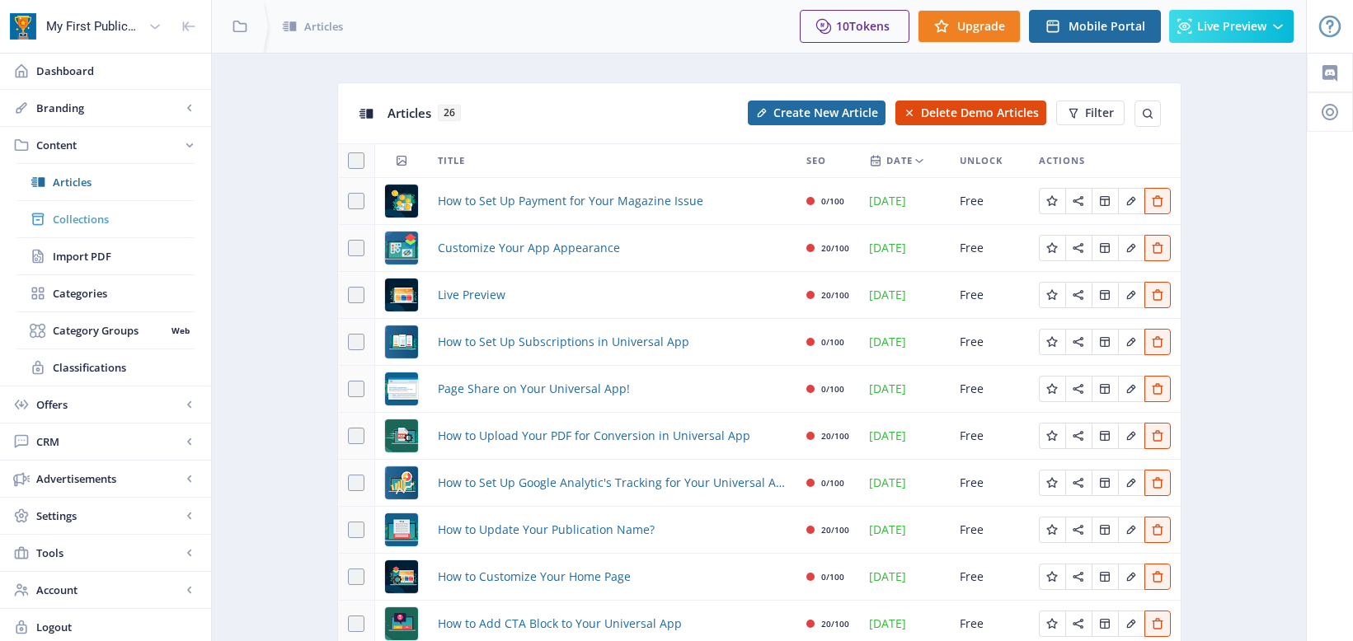
click at [68, 221] on span "Collections" at bounding box center [124, 219] width 142 height 16
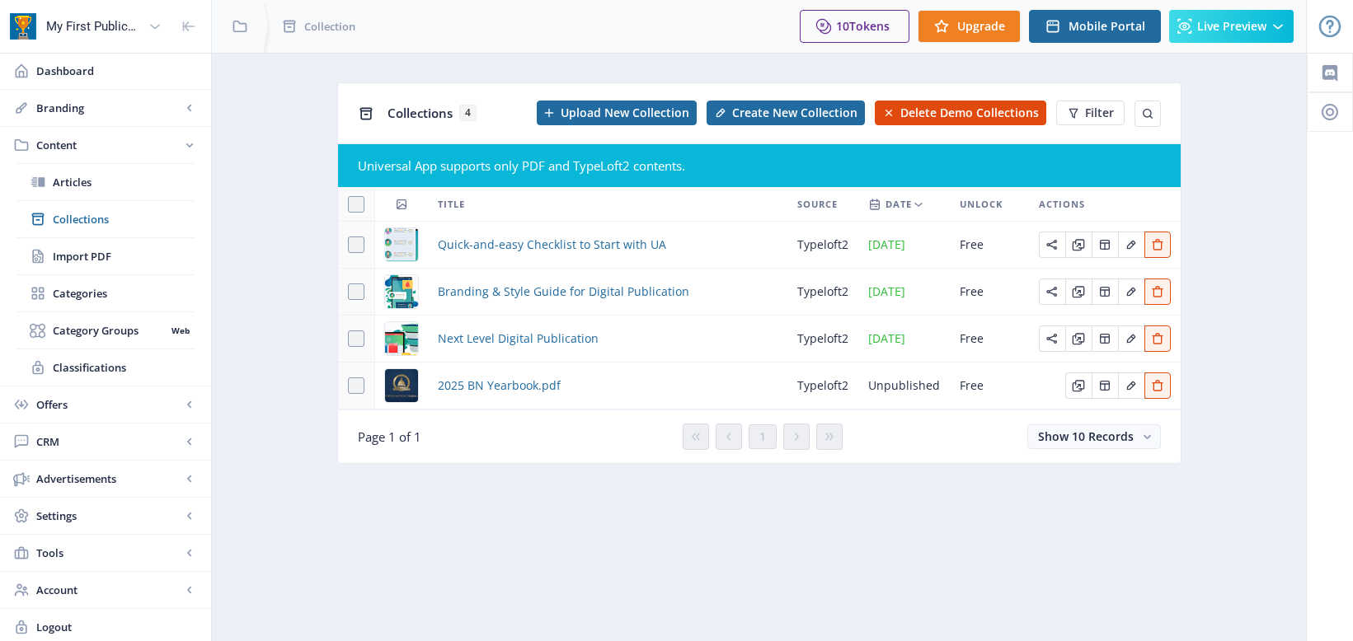
scroll to position [4, 0]
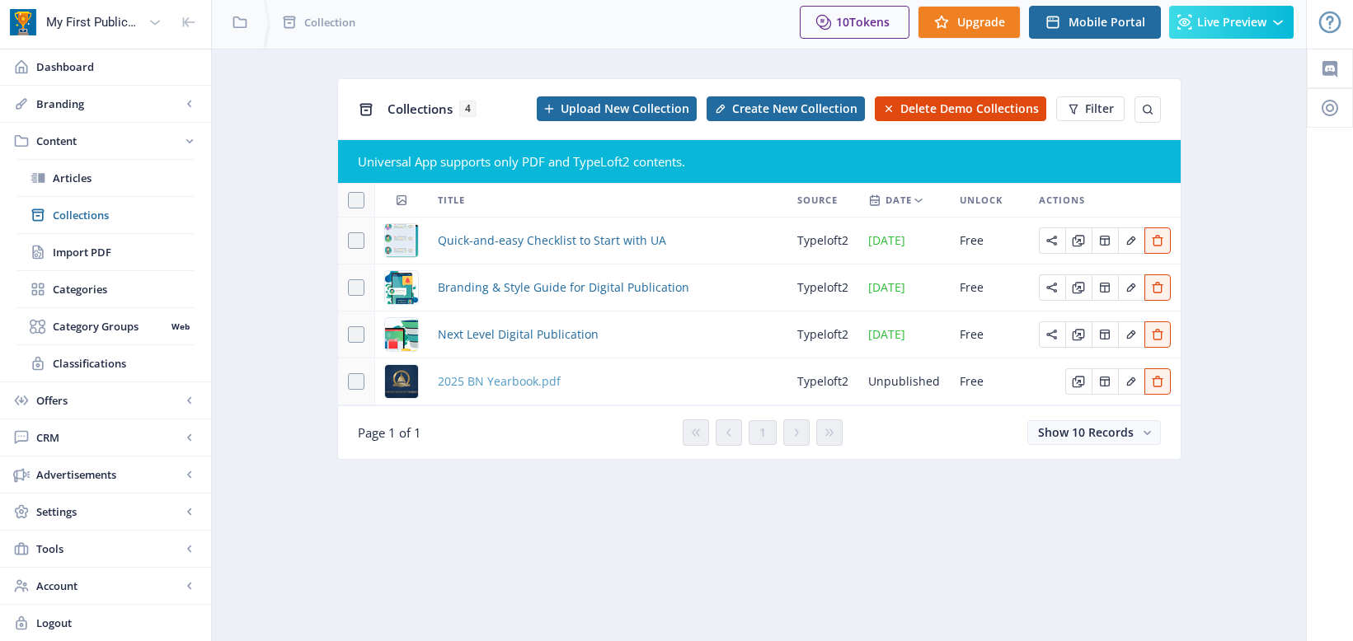
click at [519, 384] on span "2025 BN Yearbook.pdf" at bounding box center [499, 382] width 123 height 20
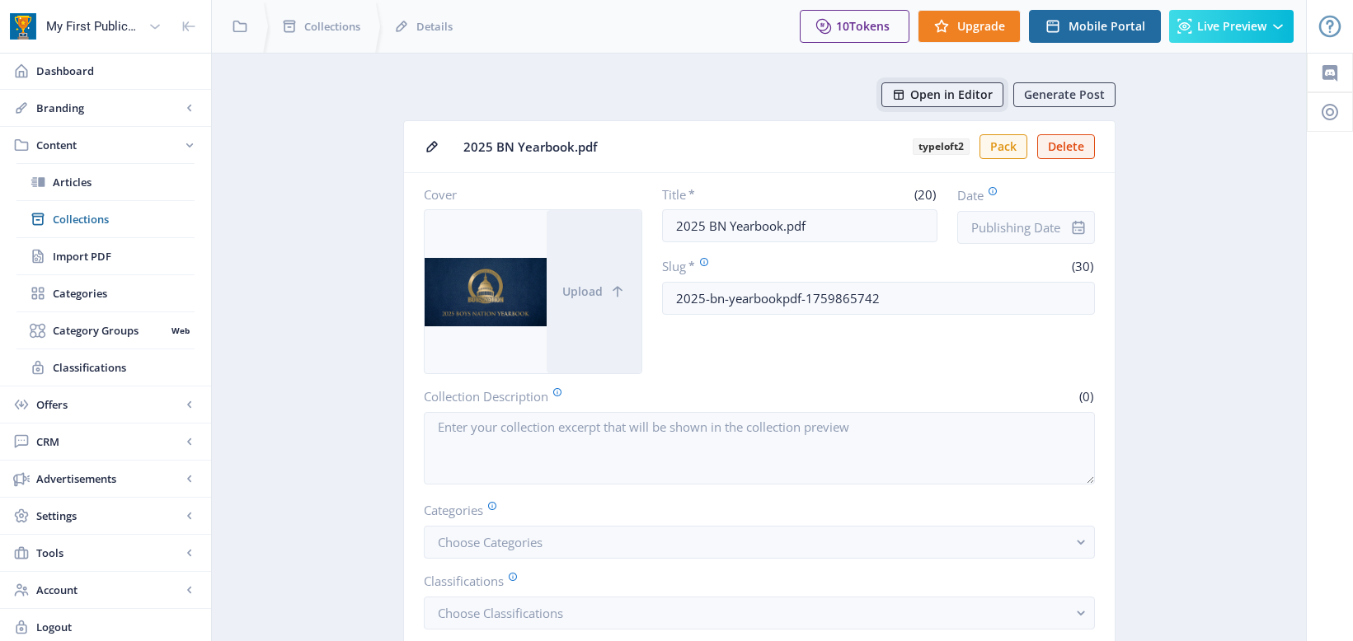
click at [935, 91] on span "Open in Editor" at bounding box center [951, 94] width 82 height 13
click at [73, 185] on span "Articles" at bounding box center [124, 182] width 142 height 16
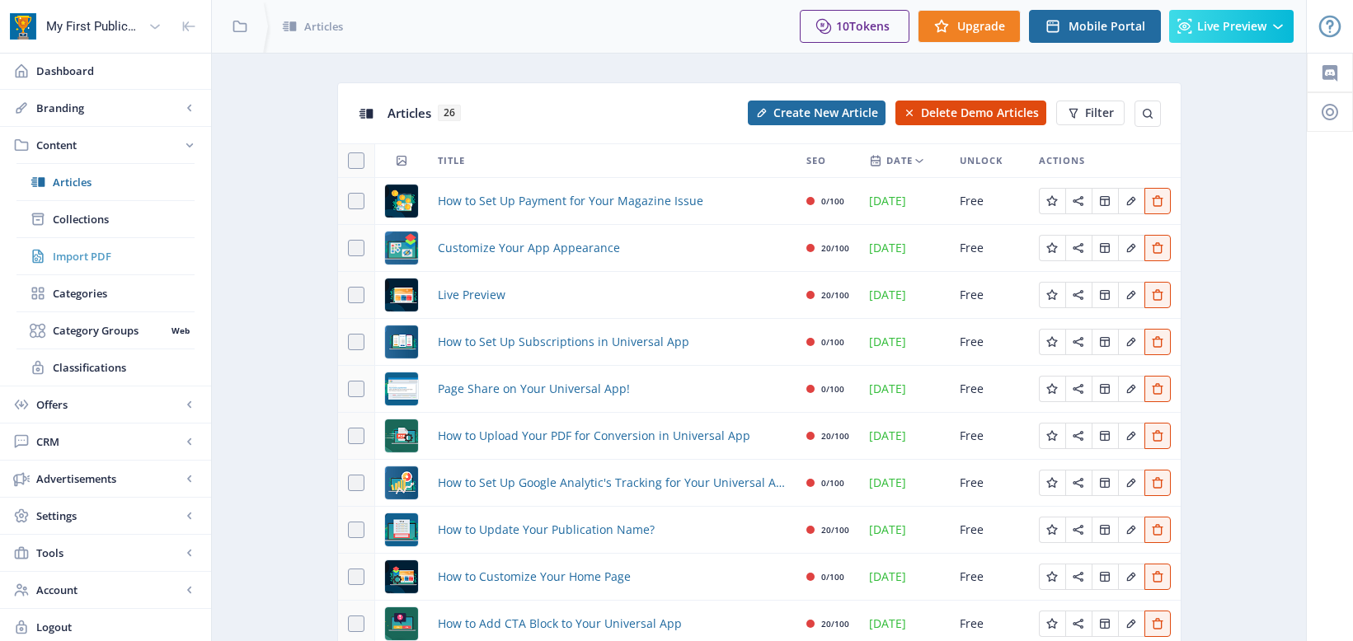
click at [68, 255] on span "Import PDF" at bounding box center [124, 256] width 142 height 16
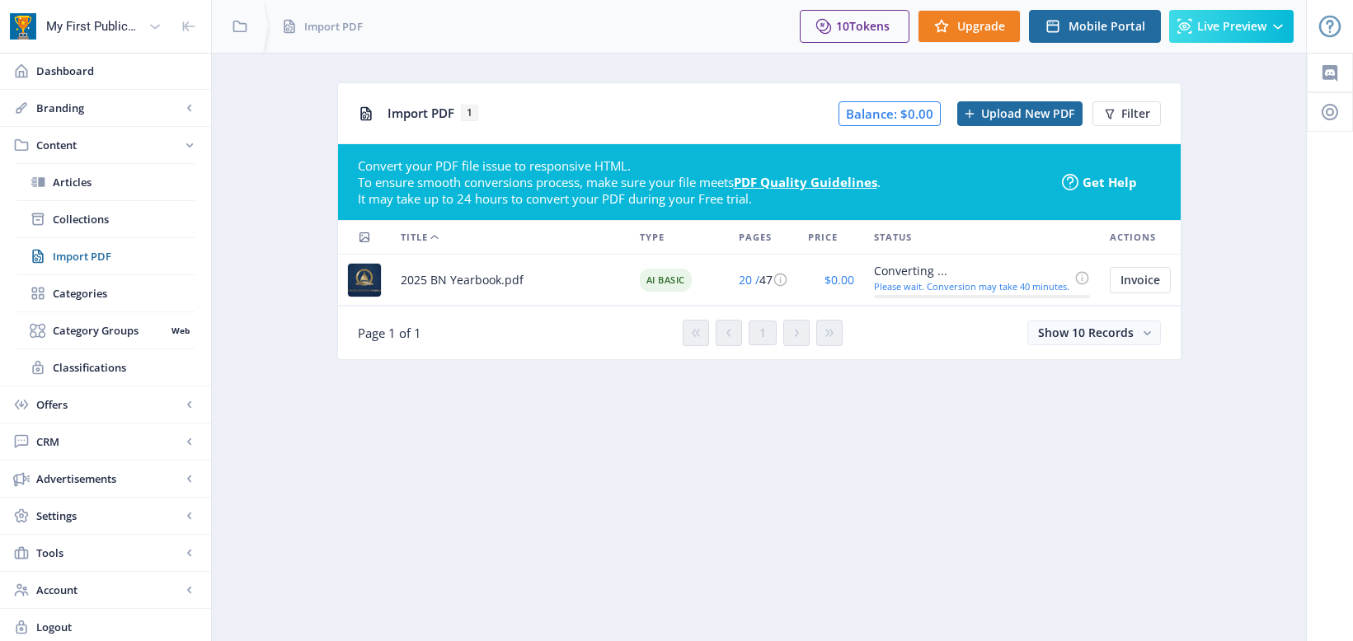
click at [797, 409] on nb-layout-column "Import PDF 1 Balance: $0.00 Upload New PDF Filter Convert your PDF file issue t…" at bounding box center [758, 349] width 1095 height 593
click at [570, 485] on nb-layout-column "Import PDF 1 Balance: $0.00 Upload New PDF Filter Convert your PDF file issue t…" at bounding box center [758, 349] width 1095 height 593
click at [55, 140] on span "Content" at bounding box center [108, 145] width 145 height 16
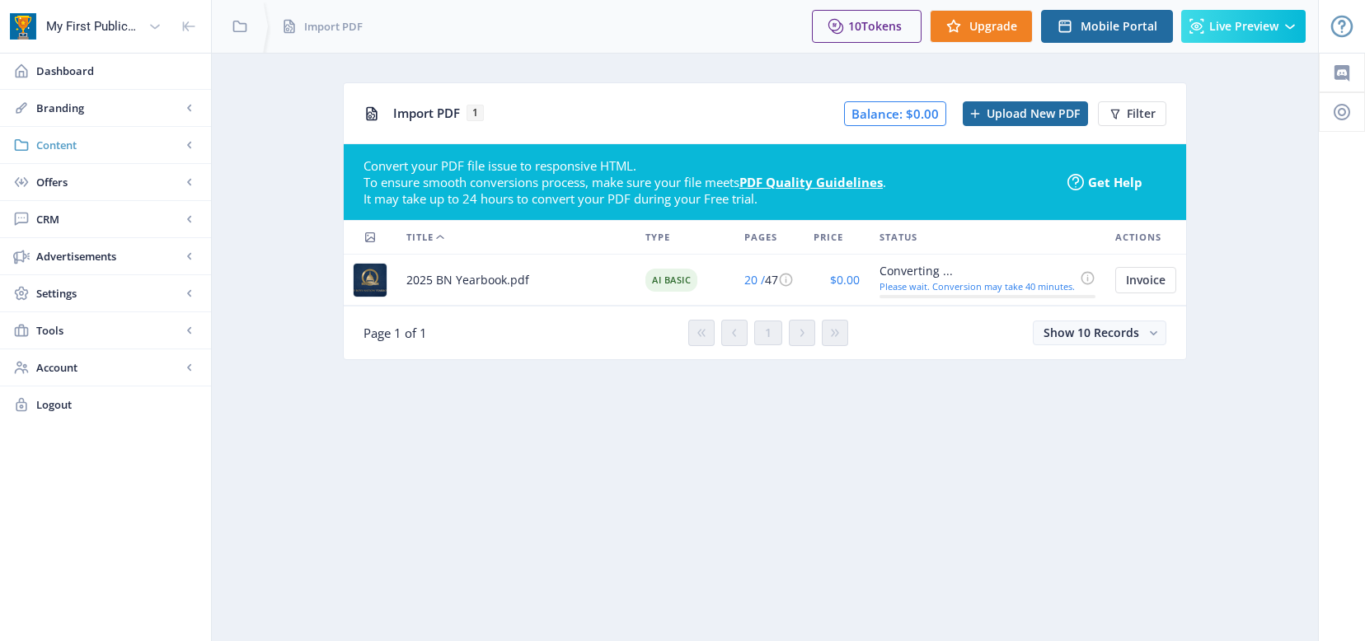
click at [59, 151] on span "Content" at bounding box center [108, 145] width 145 height 16
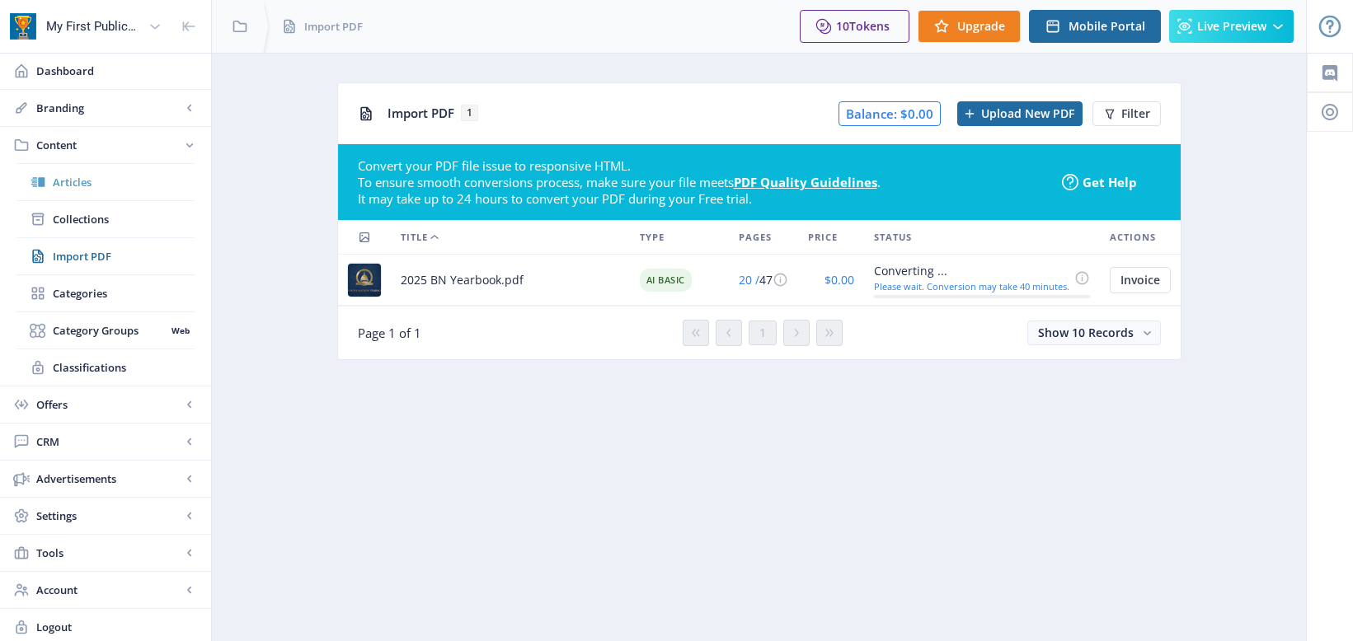
click at [74, 182] on span "Articles" at bounding box center [124, 182] width 142 height 16
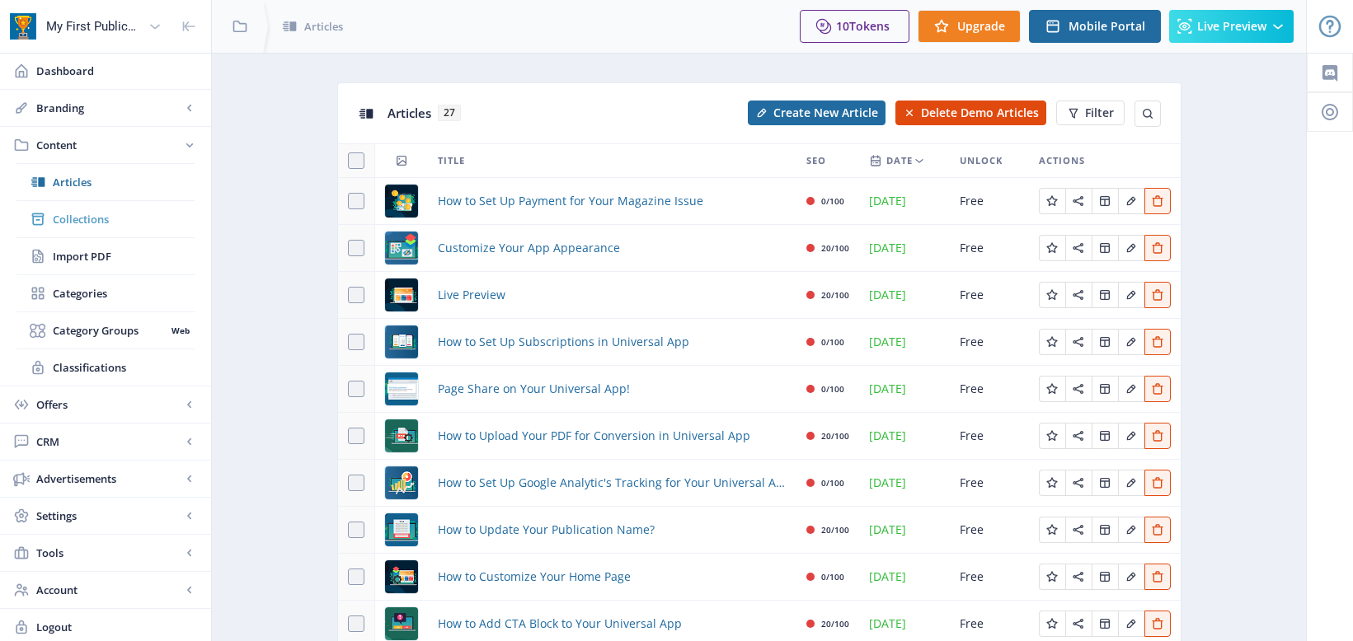
click at [75, 225] on span "Collections" at bounding box center [124, 219] width 142 height 16
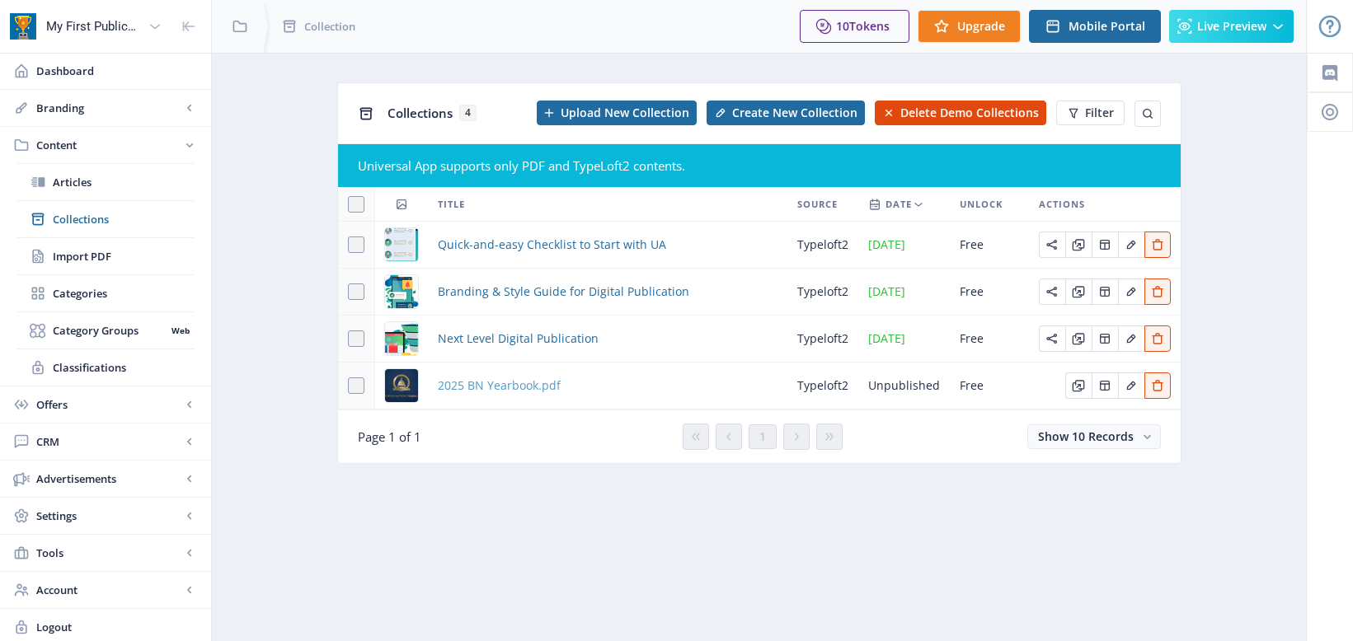
click at [465, 386] on span "2025 BN Yearbook.pdf" at bounding box center [499, 386] width 123 height 20
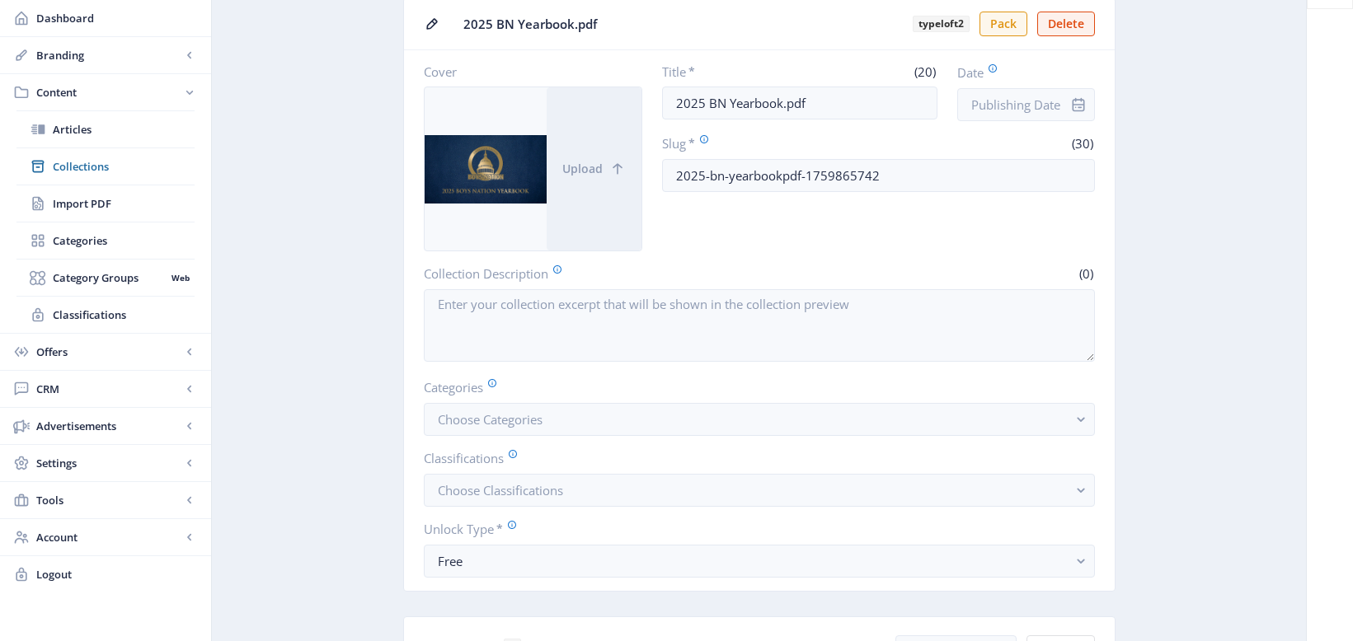
scroll to position [330, 0]
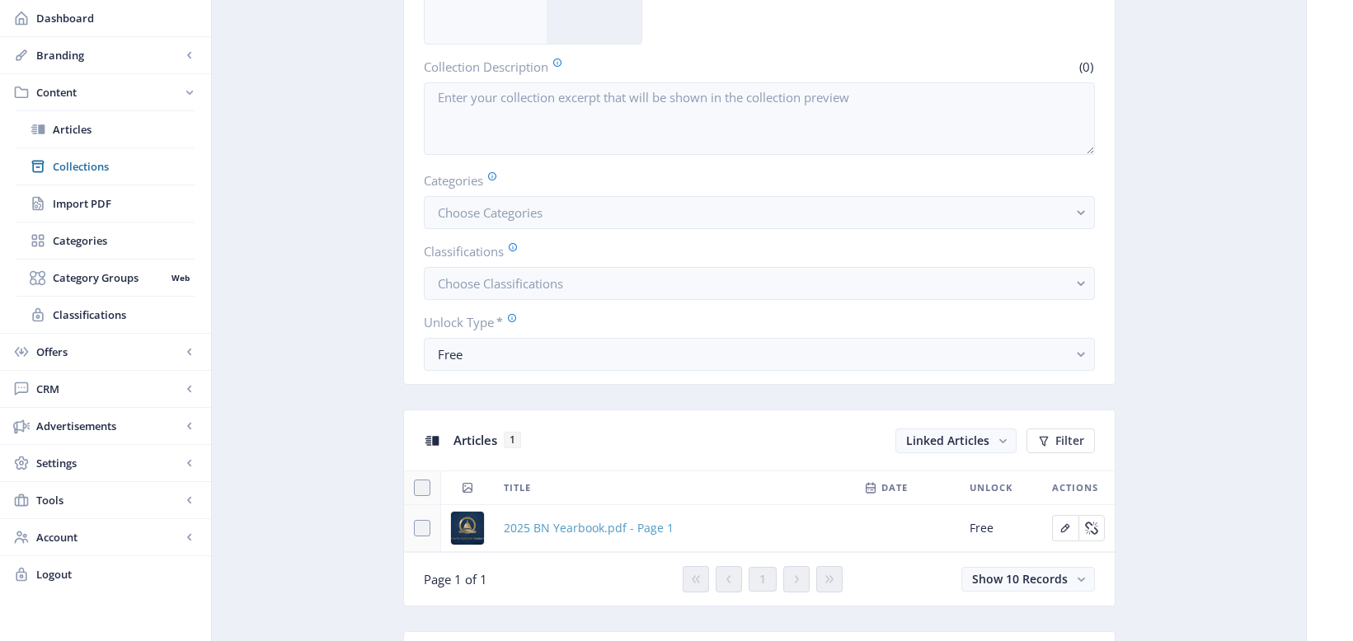
click at [636, 528] on span "2025 BN Yearbook.pdf - Page 1" at bounding box center [589, 528] width 170 height 20
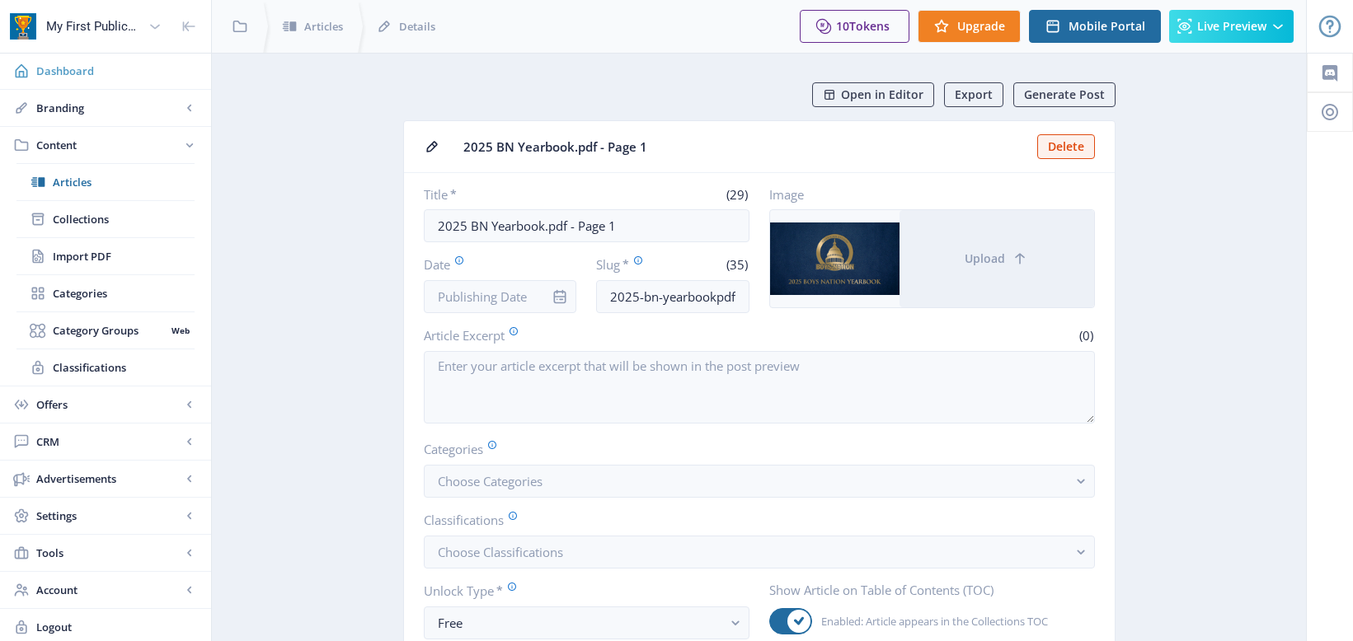
click at [60, 66] on span "Dashboard" at bounding box center [117, 71] width 162 height 16
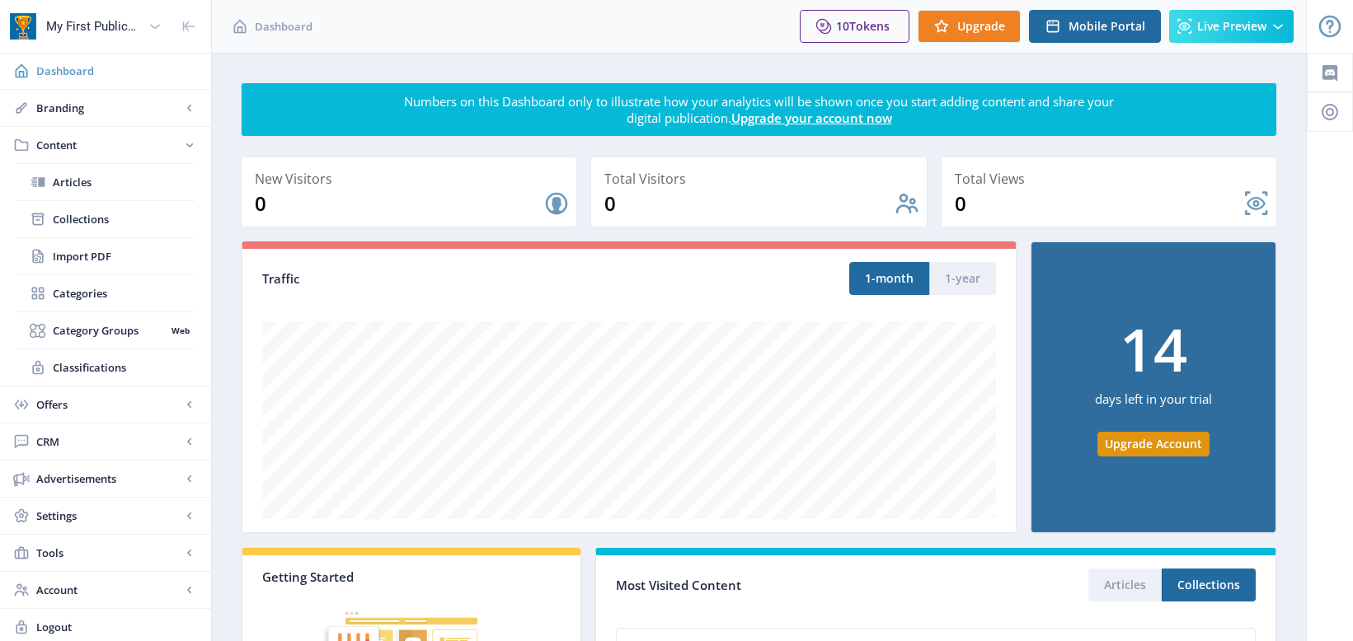
click at [76, 68] on span "Dashboard" at bounding box center [117, 71] width 162 height 16
click at [280, 23] on span "Dashboard" at bounding box center [284, 26] width 58 height 16
click at [395, 50] on app-breadcrumbs "Dashboard" at bounding box center [355, 26] width 288 height 53
click at [73, 108] on span "Branding" at bounding box center [108, 108] width 145 height 16
click at [91, 292] on span "Custom Domain" at bounding box center [109, 293] width 113 height 16
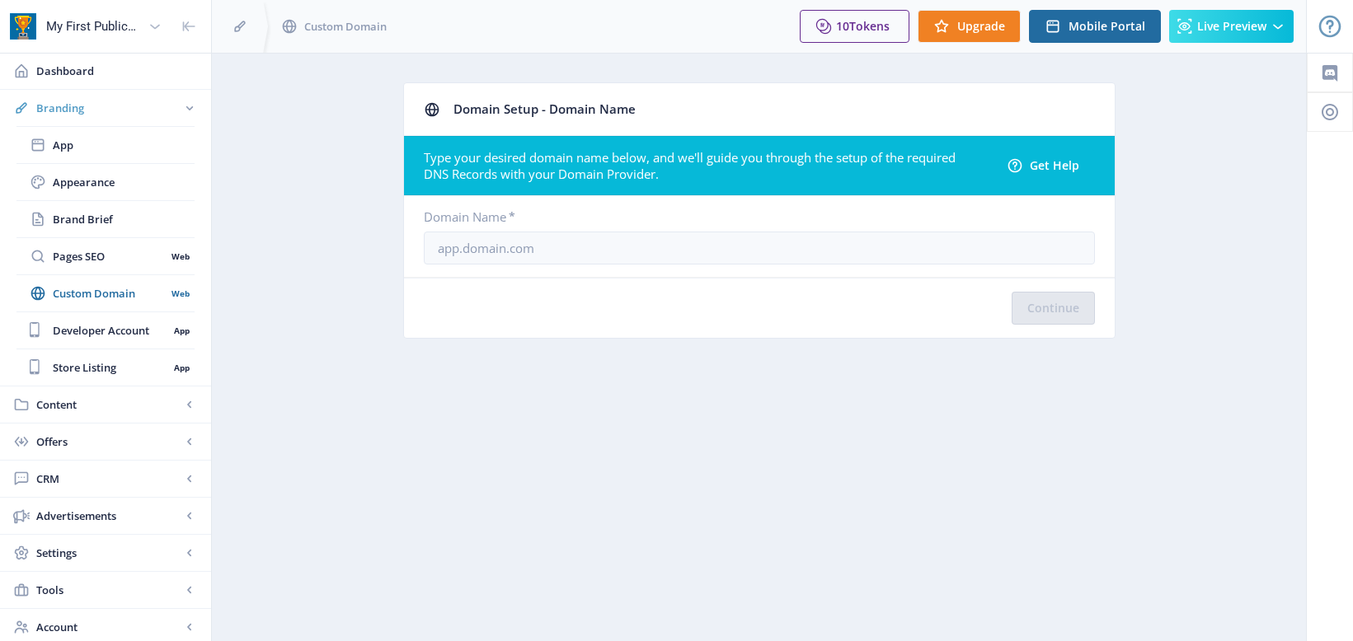
click at [71, 113] on span "Branding" at bounding box center [108, 108] width 145 height 16
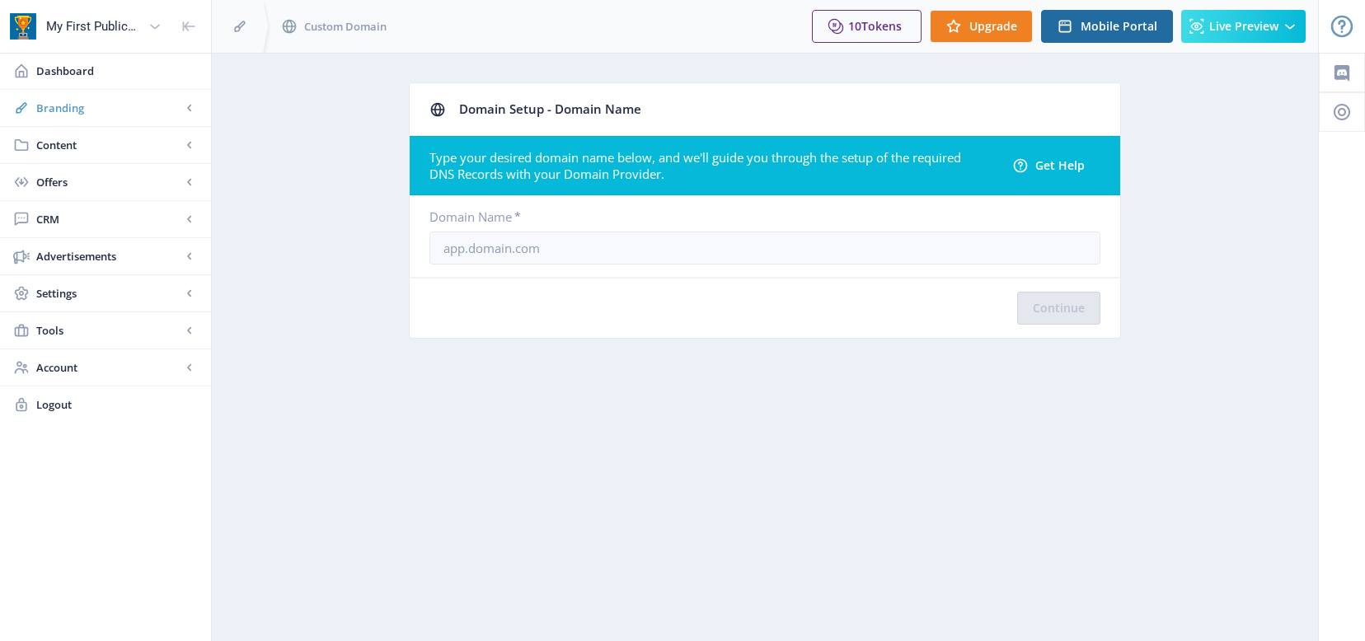
click at [70, 110] on span "Branding" at bounding box center [108, 108] width 145 height 16
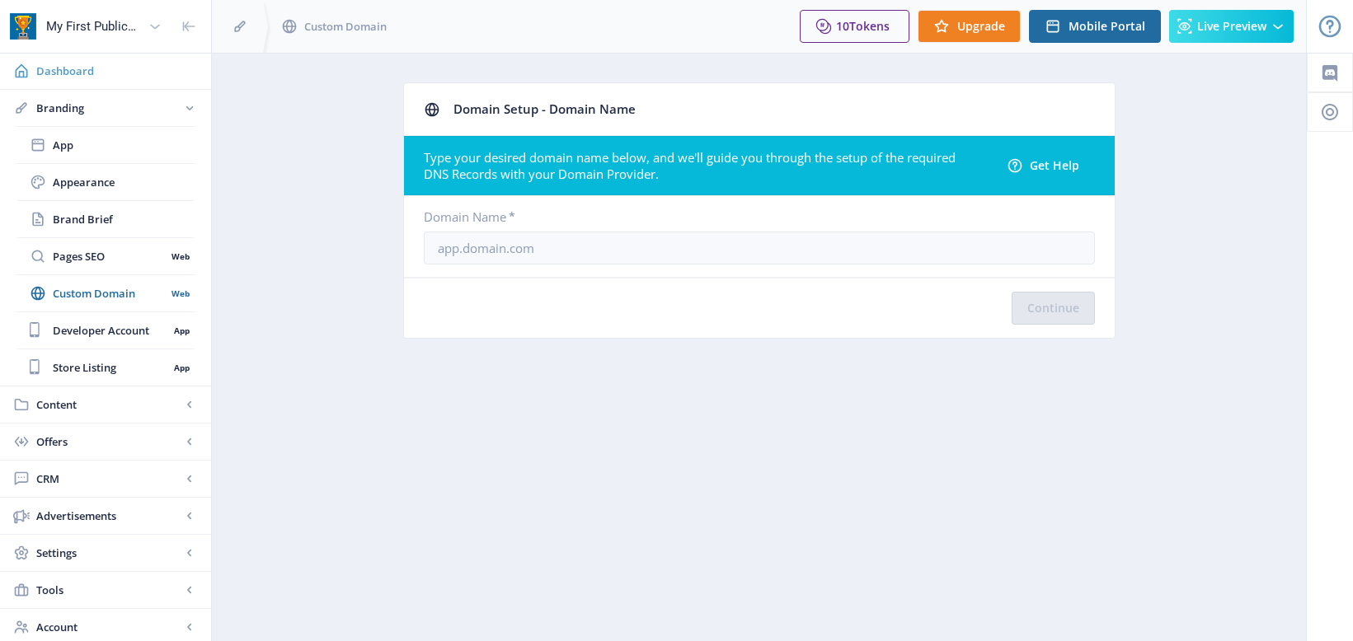
click at [69, 68] on span "Dashboard" at bounding box center [117, 71] width 162 height 16
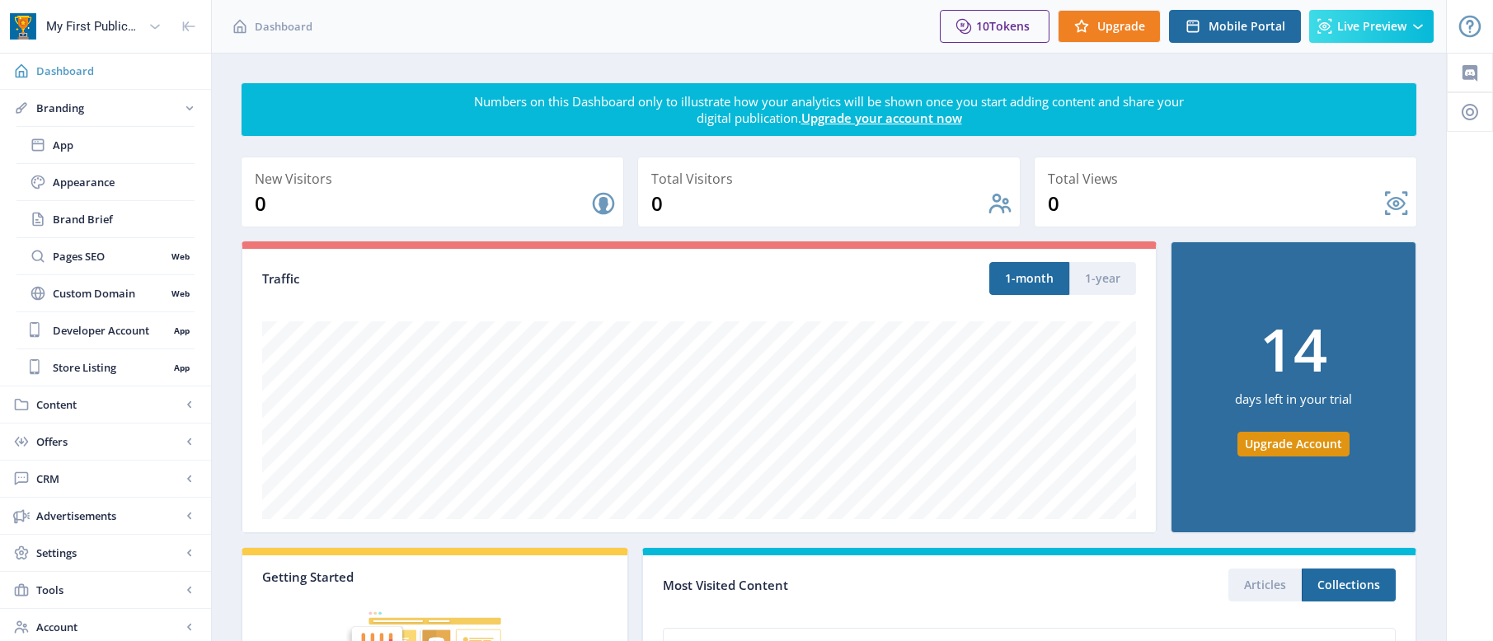
click at [79, 73] on span "Dashboard" at bounding box center [117, 71] width 162 height 16
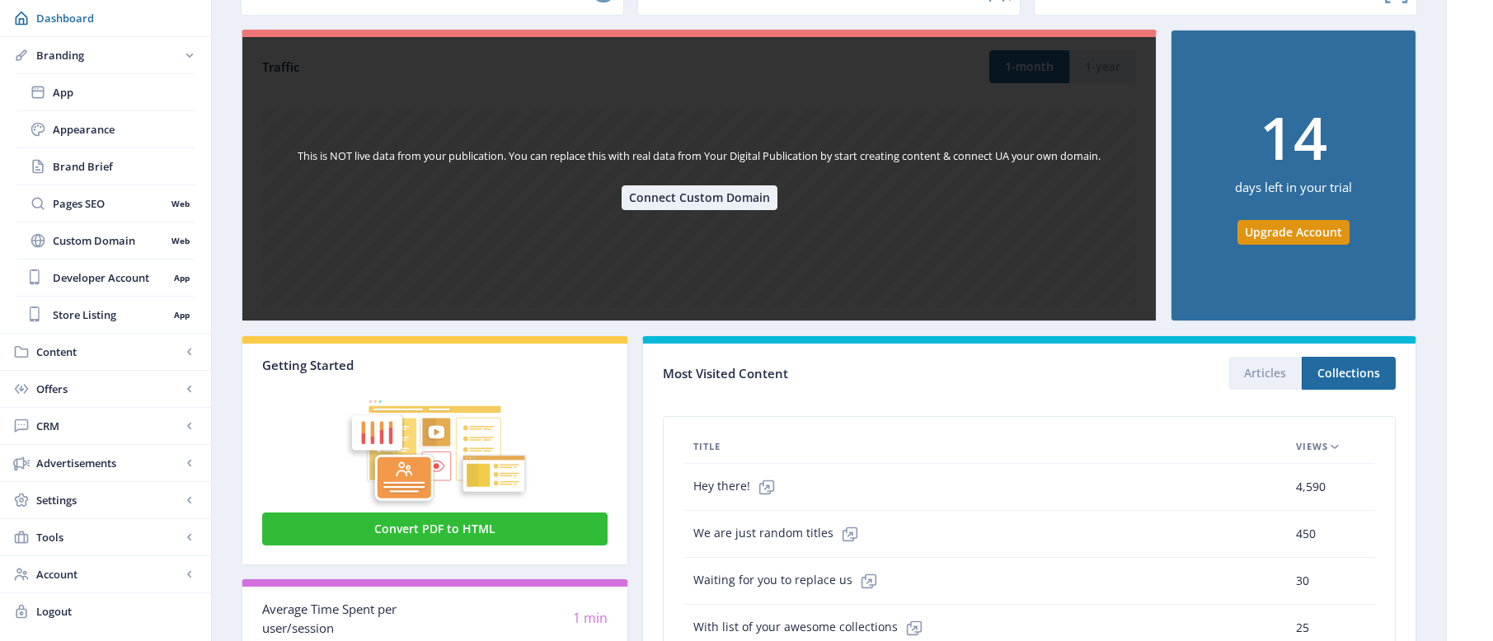
scroll to position [247, 0]
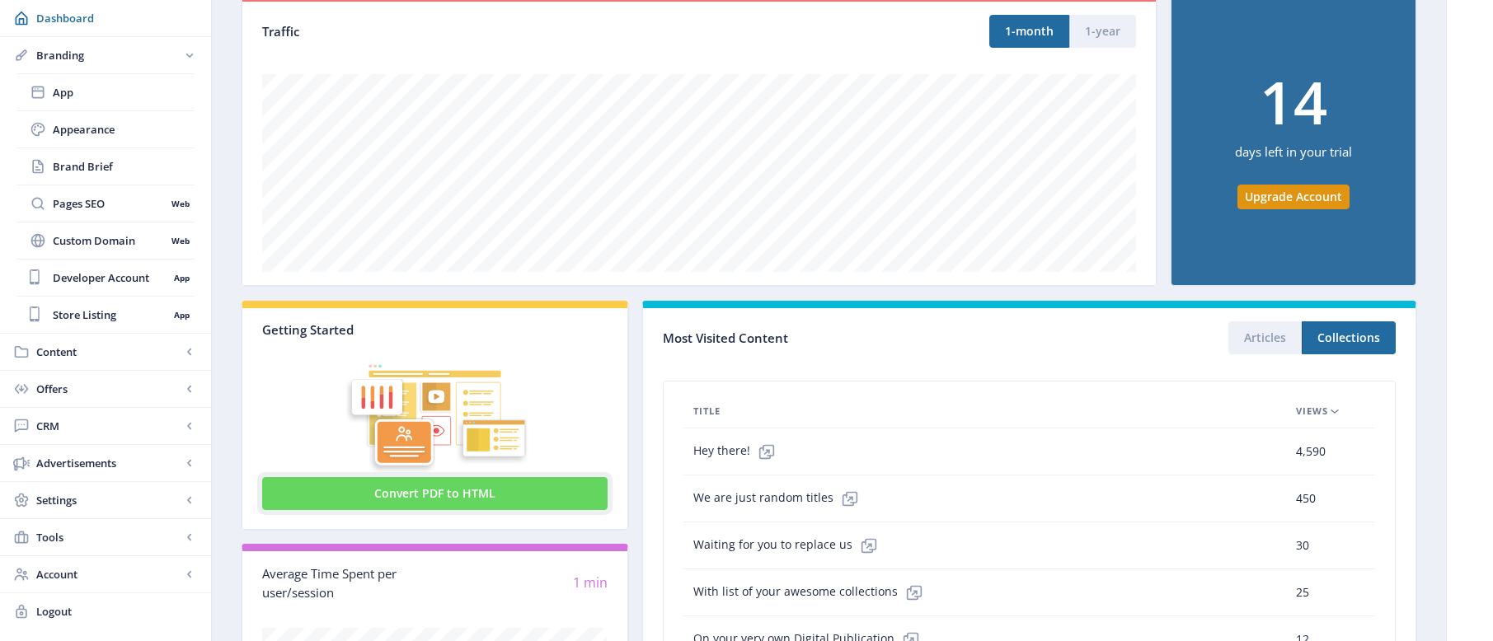
click at [443, 487] on button "Convert PDF to HTML" at bounding box center [434, 493] width 345 height 33
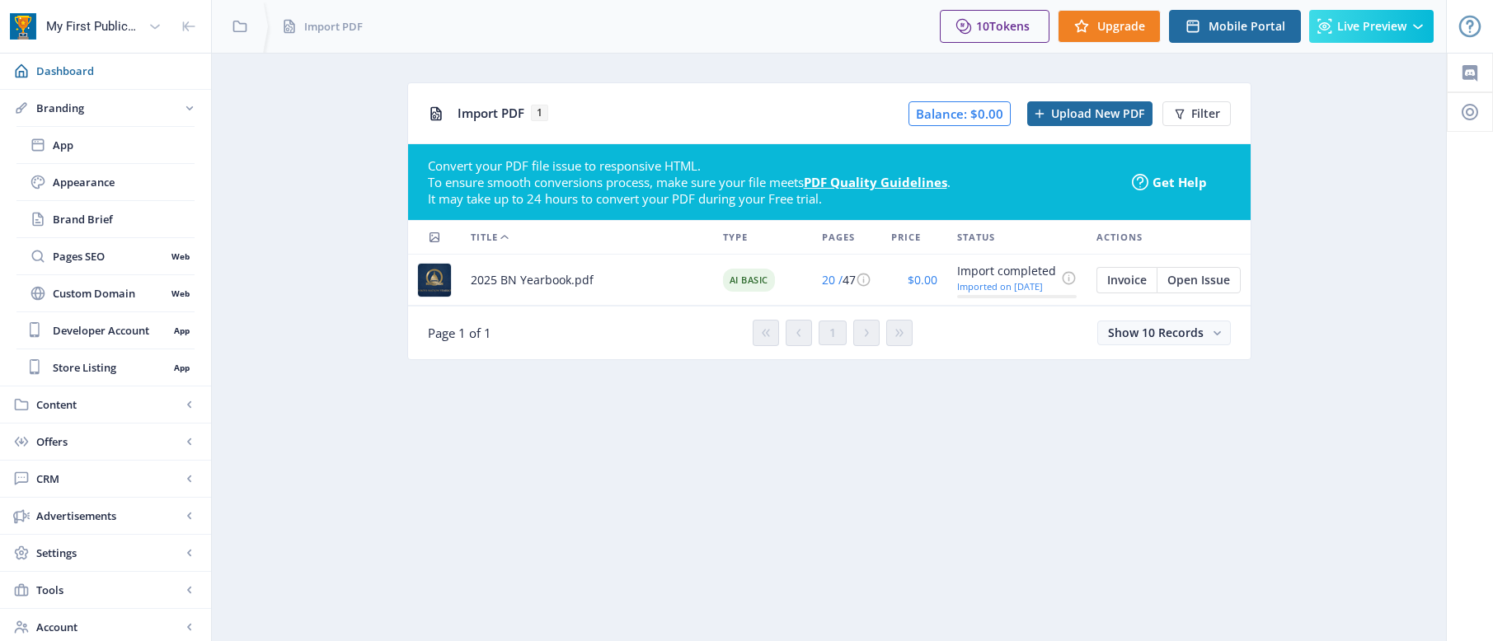
click at [528, 284] on span "2025 BN Yearbook.pdf" at bounding box center [532, 280] width 123 height 20
click at [822, 278] on span "20 /" at bounding box center [832, 280] width 21 height 16
click at [74, 146] on span "App" at bounding box center [124, 145] width 142 height 16
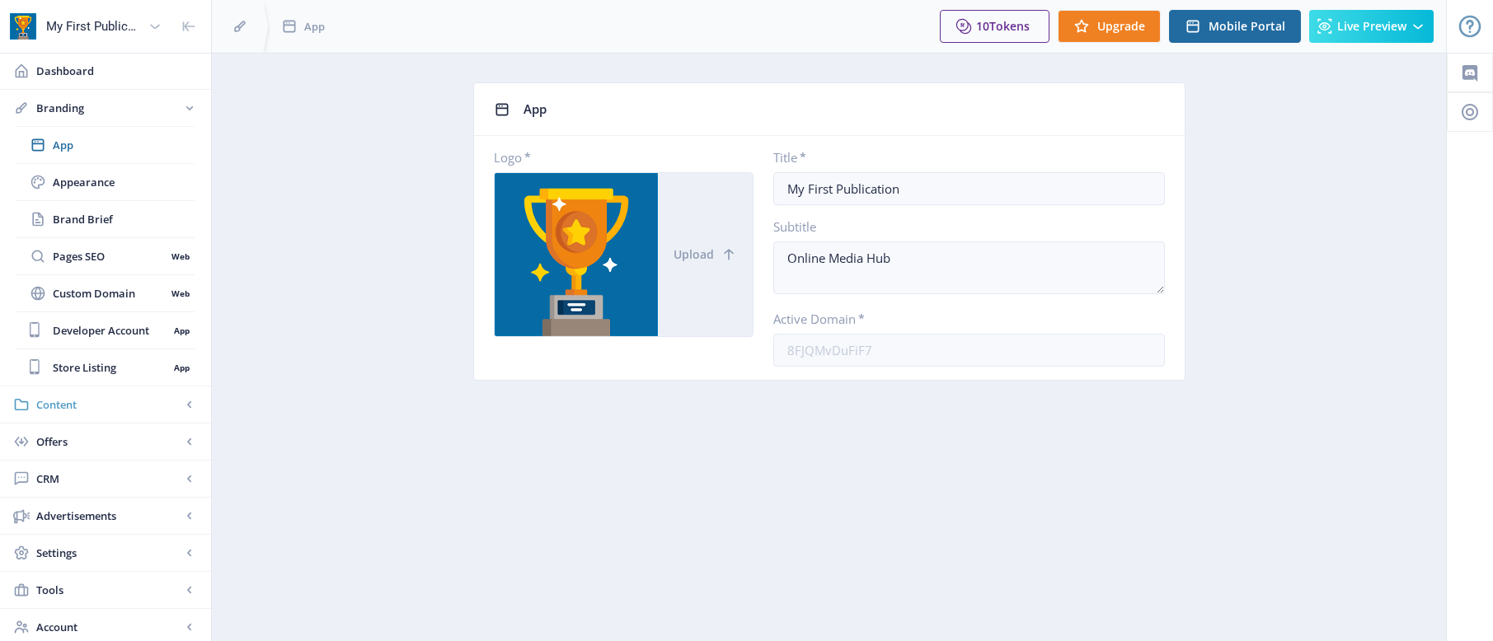
click at [104, 408] on span "Content" at bounding box center [108, 404] width 145 height 16
click at [93, 185] on span "Articles" at bounding box center [124, 182] width 142 height 16
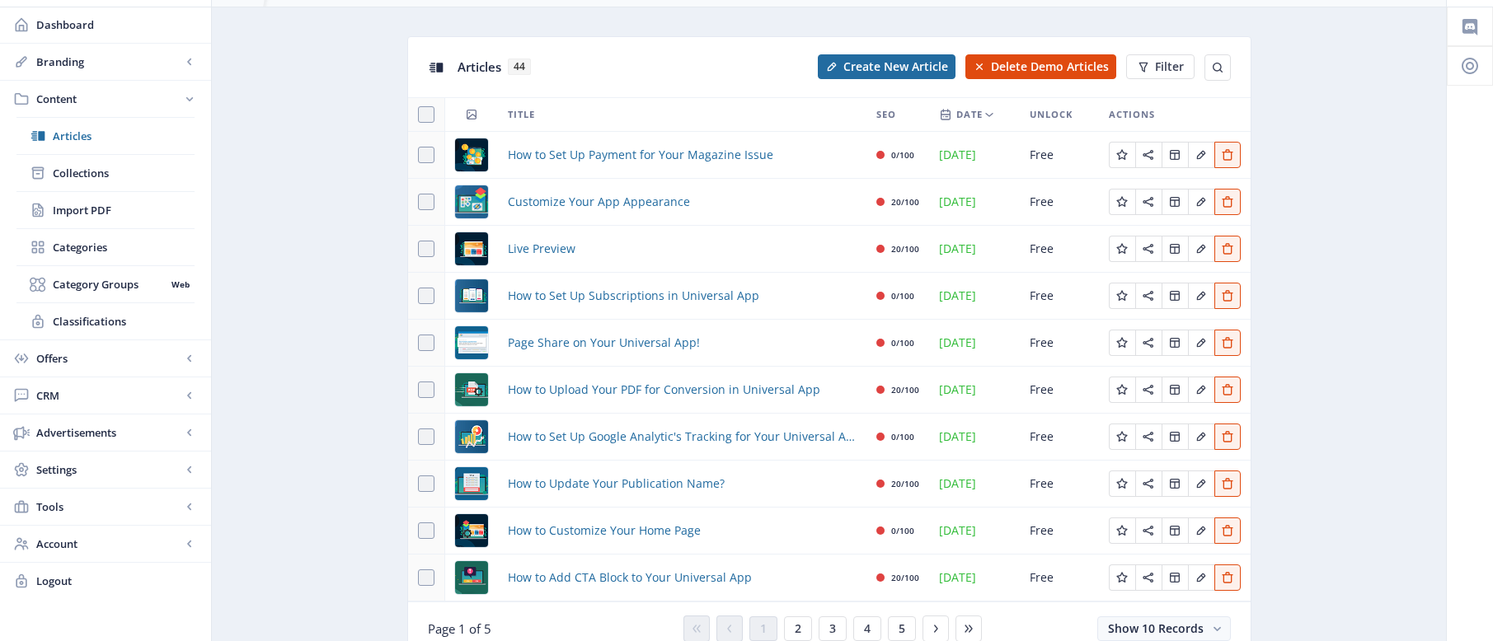
scroll to position [119, 0]
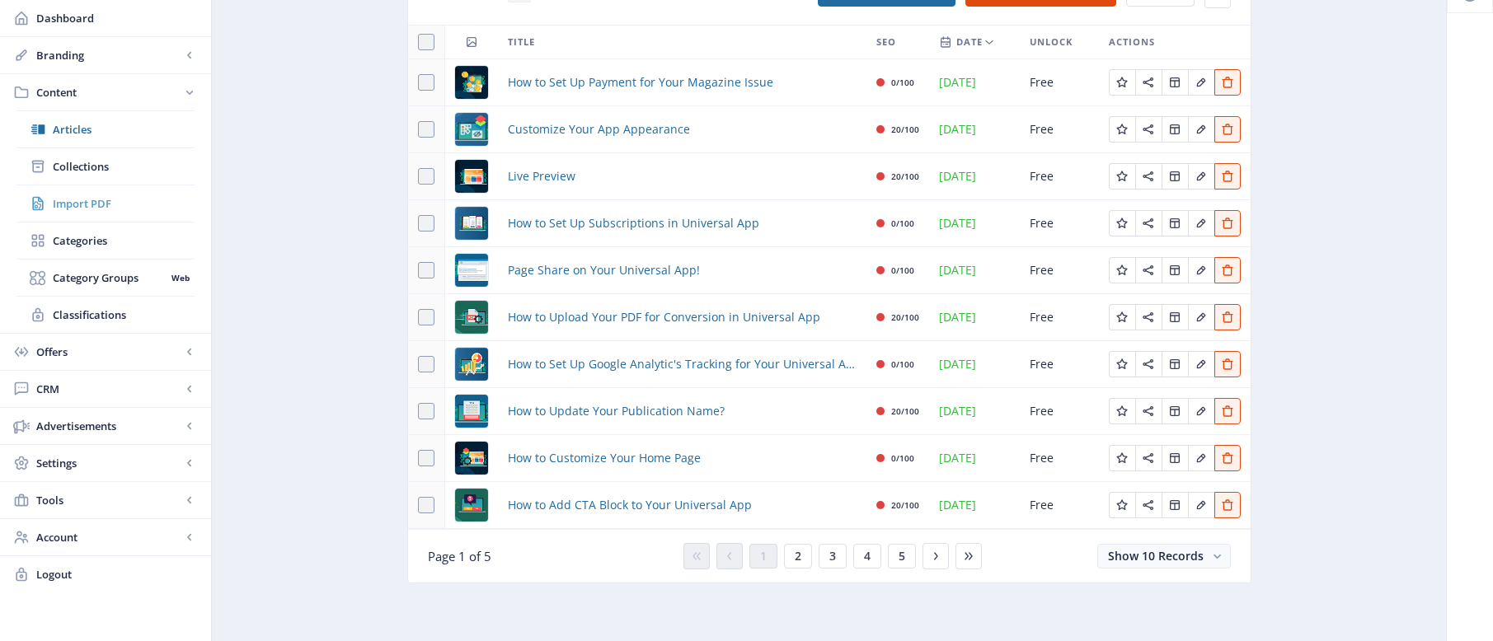
click at [77, 205] on span "Import PDF" at bounding box center [124, 203] width 142 height 16
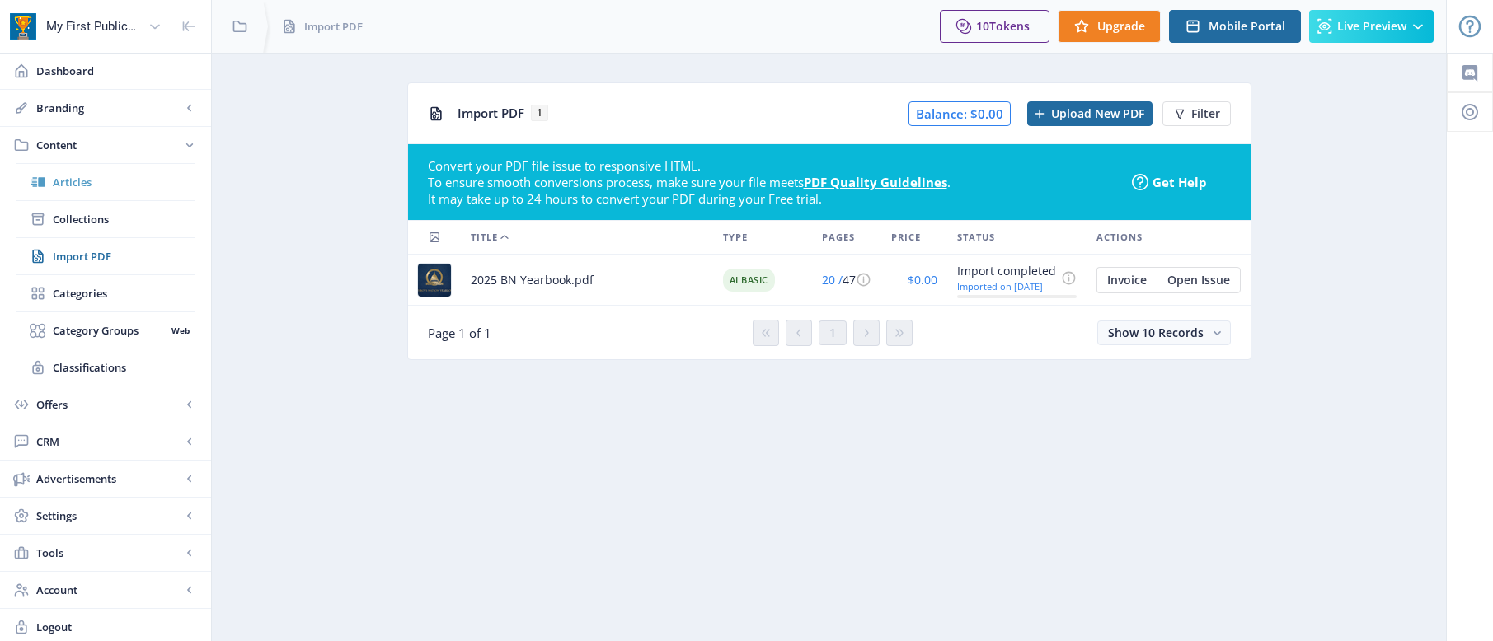
click at [85, 186] on span "Articles" at bounding box center [124, 182] width 142 height 16
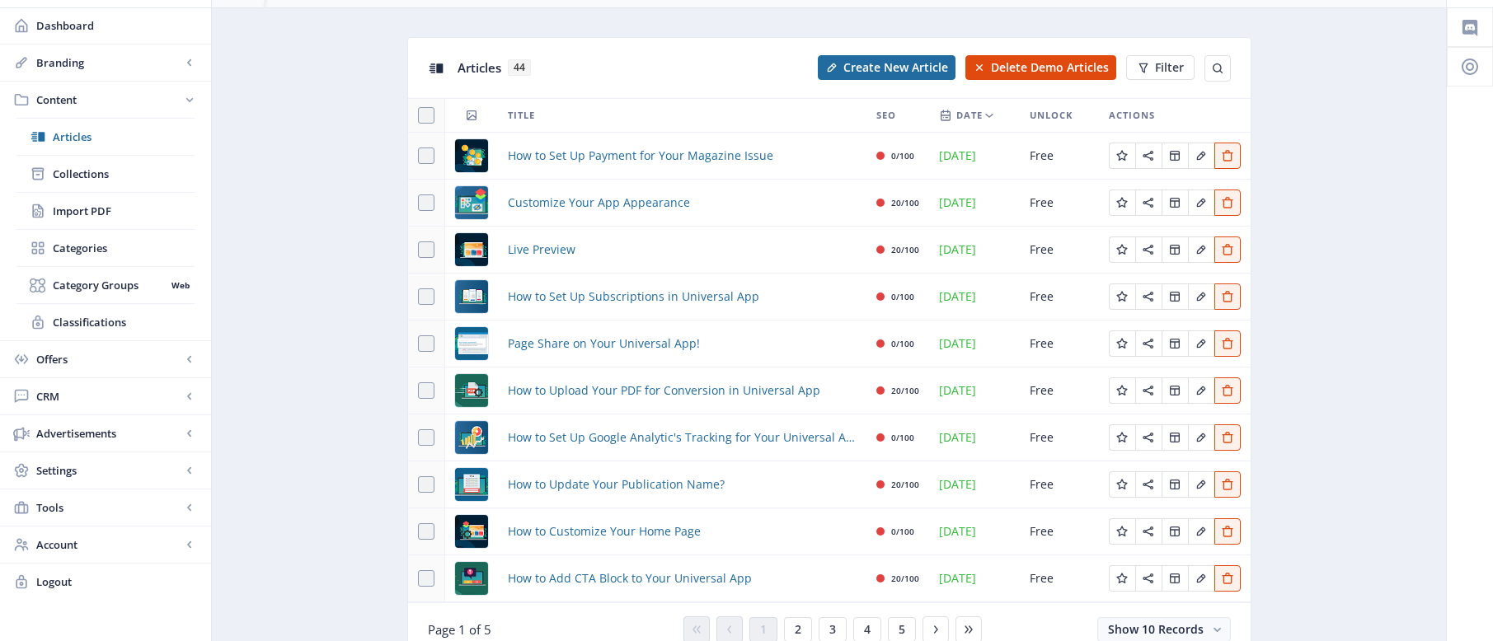
scroll to position [119, 0]
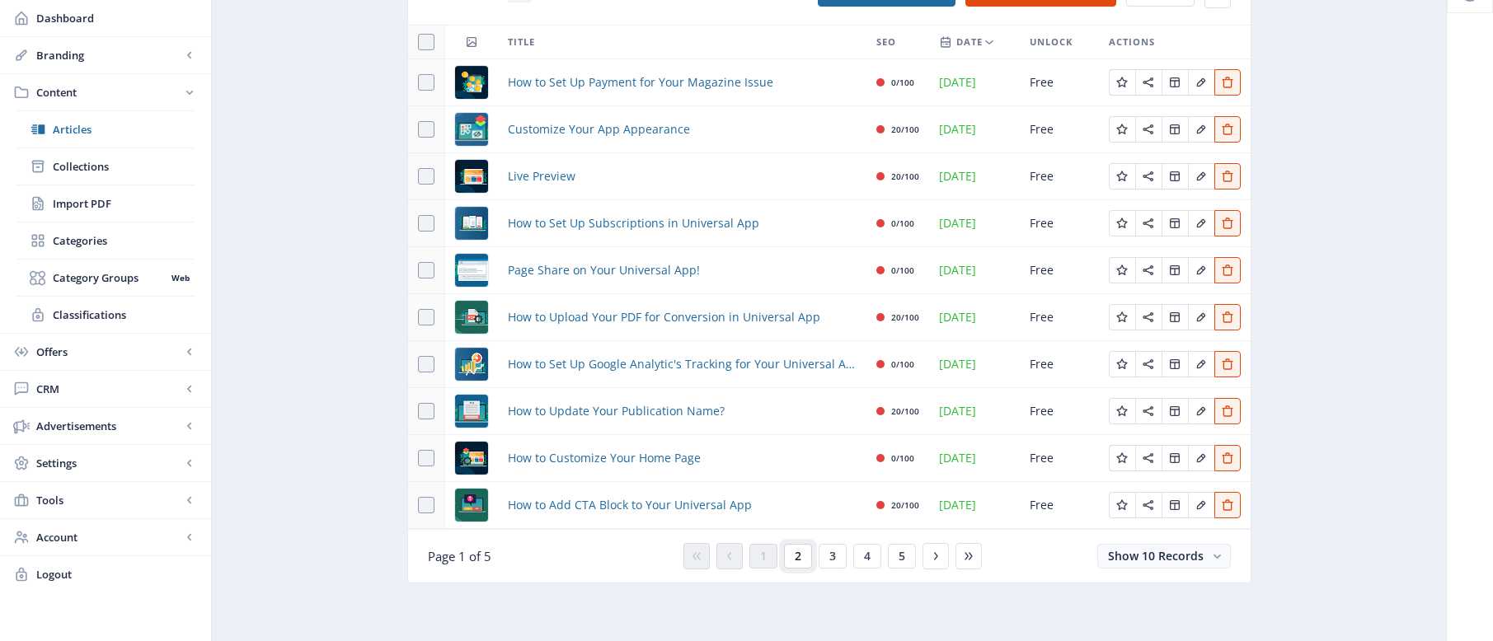
click at [793, 551] on button "2" at bounding box center [798, 556] width 28 height 25
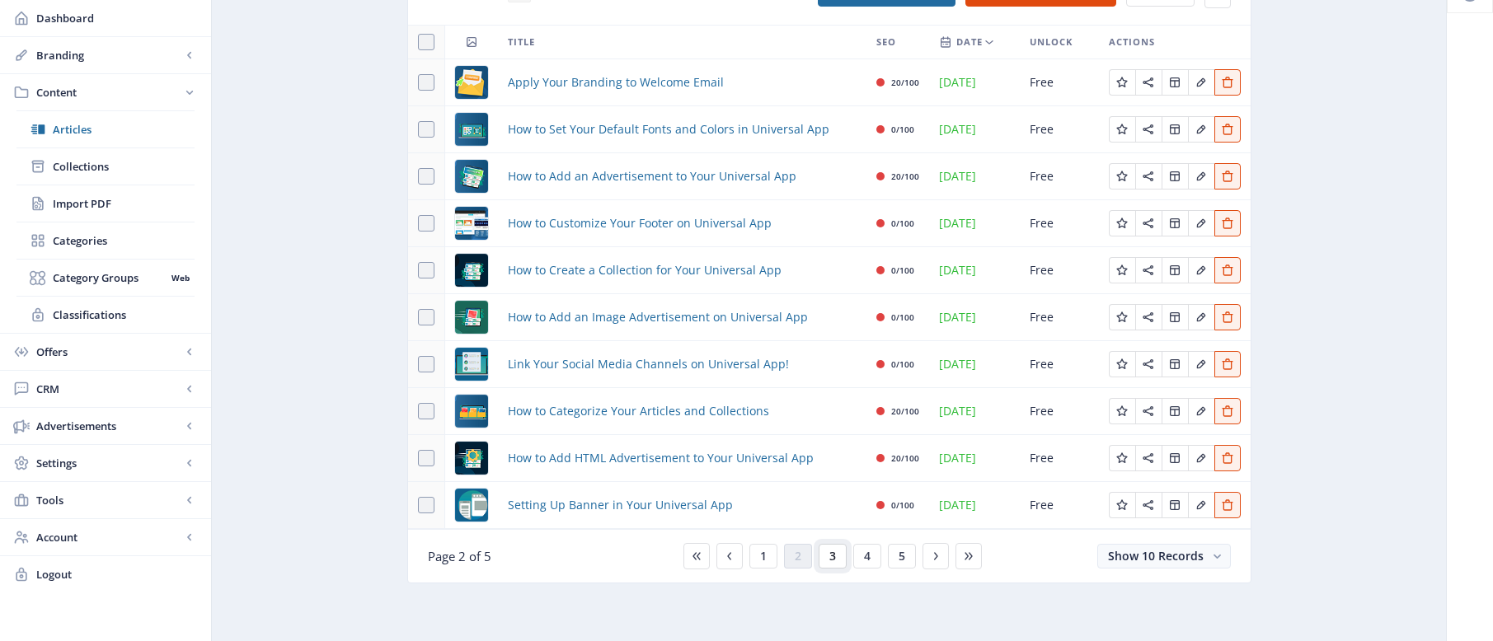
click at [834, 556] on span "3" at bounding box center [832, 556] width 7 height 13
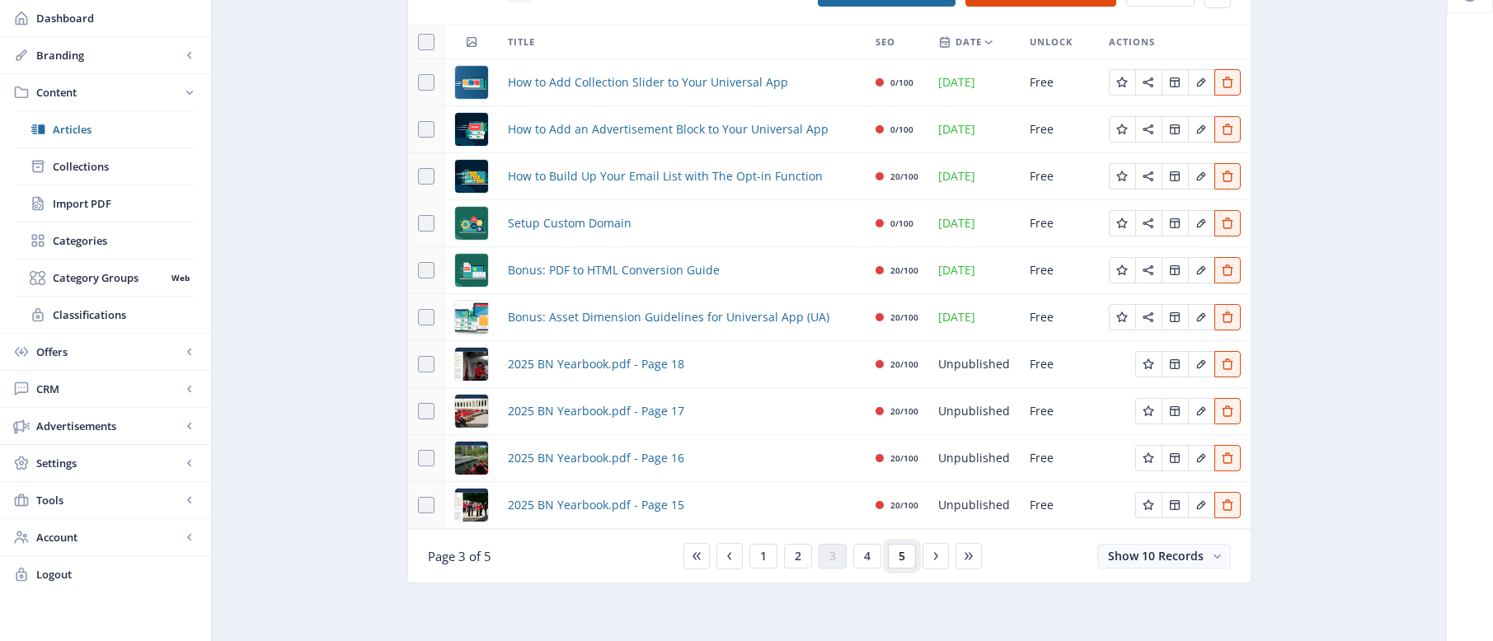
click at [893, 558] on button "5" at bounding box center [902, 556] width 28 height 25
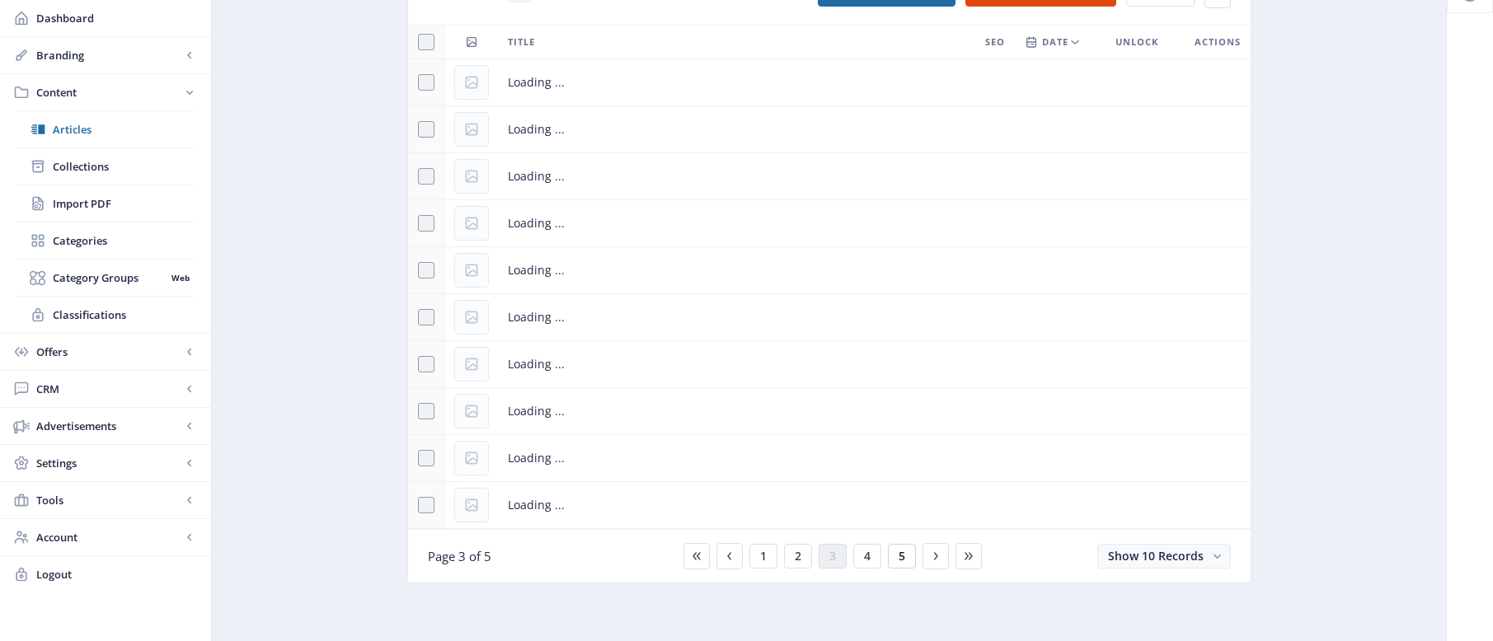
scroll to position [4, 0]
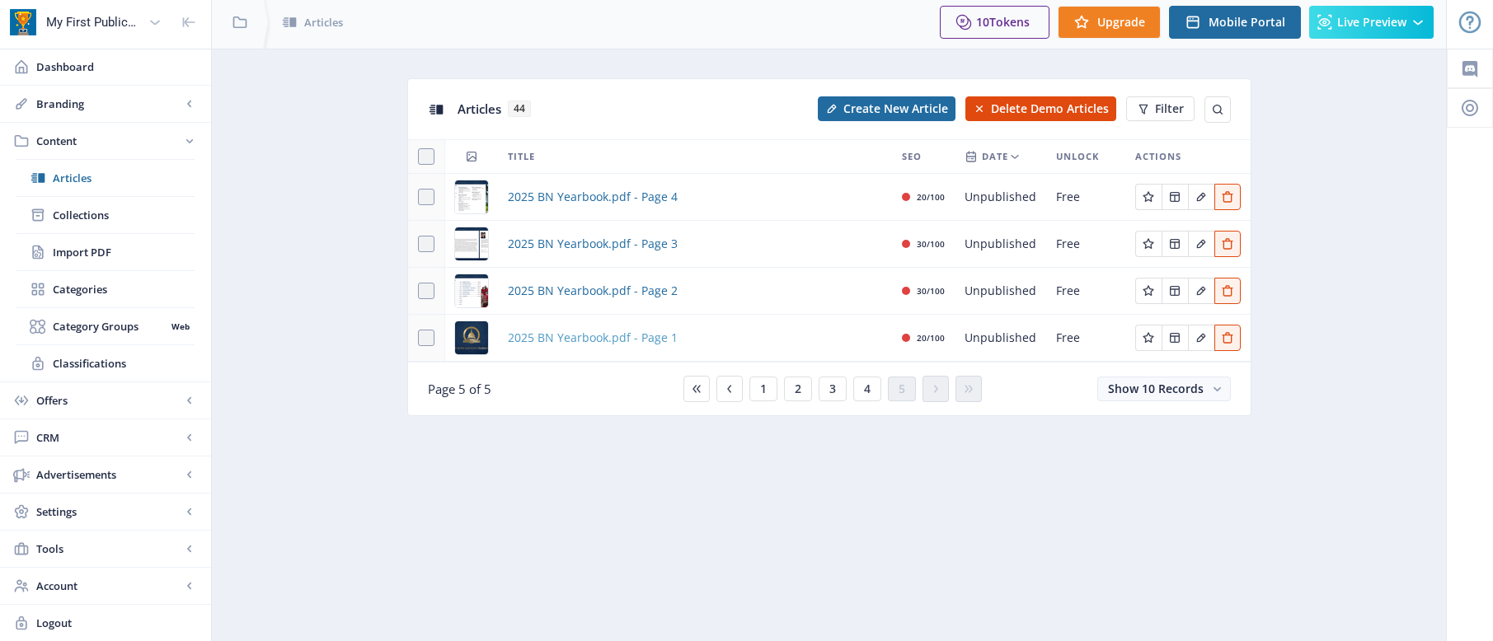
click at [586, 335] on span "2025 BN Yearbook.pdf - Page 1" at bounding box center [593, 338] width 170 height 20
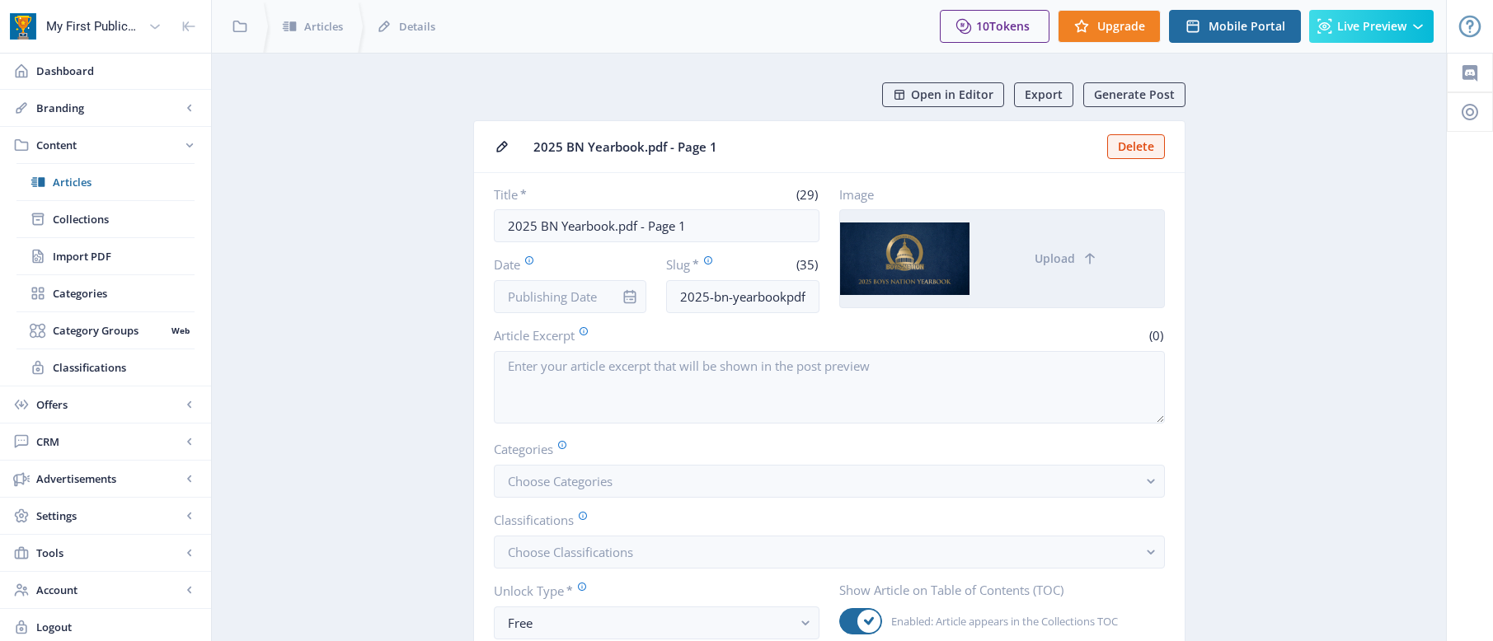
click at [912, 265] on div at bounding box center [904, 258] width 129 height 97
click at [1352, 27] on span "Live Preview" at bounding box center [1371, 26] width 69 height 13
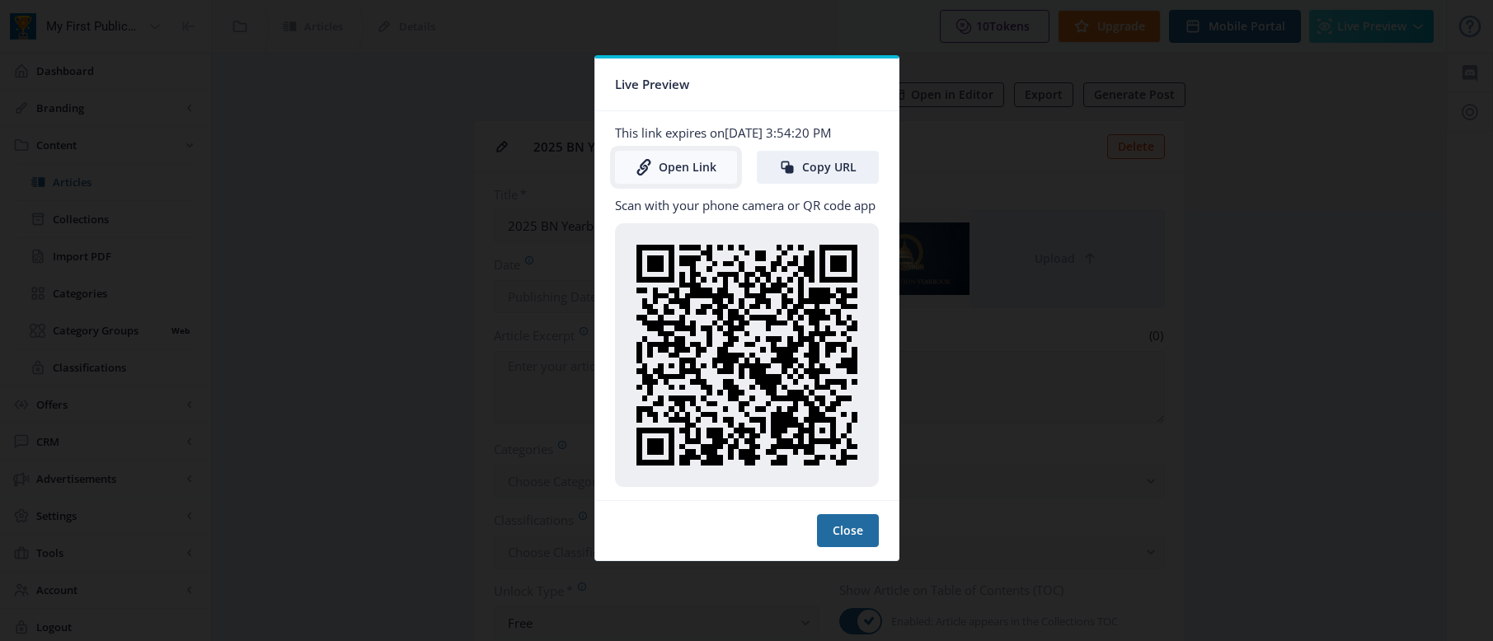
click at [683, 168] on link "Open Link" at bounding box center [676, 167] width 122 height 33
